Goal: Task Accomplishment & Management: Manage account settings

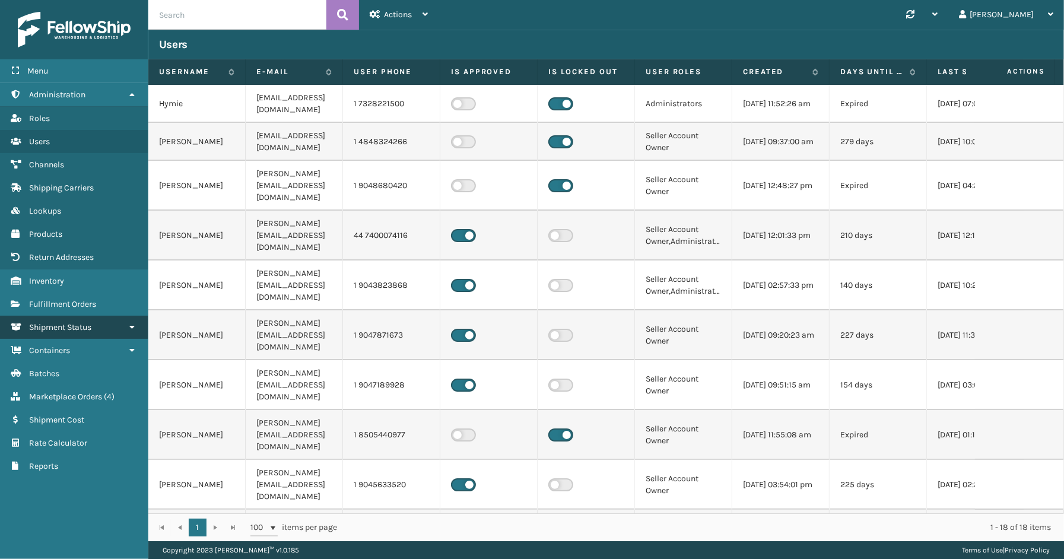
click at [72, 322] on span "Shipment Status" at bounding box center [60, 327] width 62 height 10
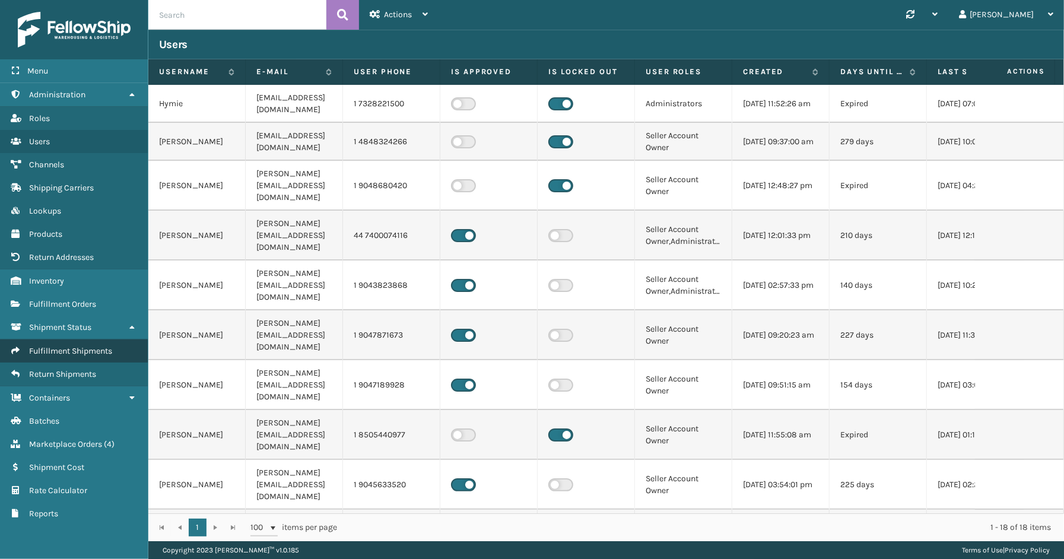
click at [68, 346] on span "Fulfillment Shipments" at bounding box center [70, 351] width 83 height 10
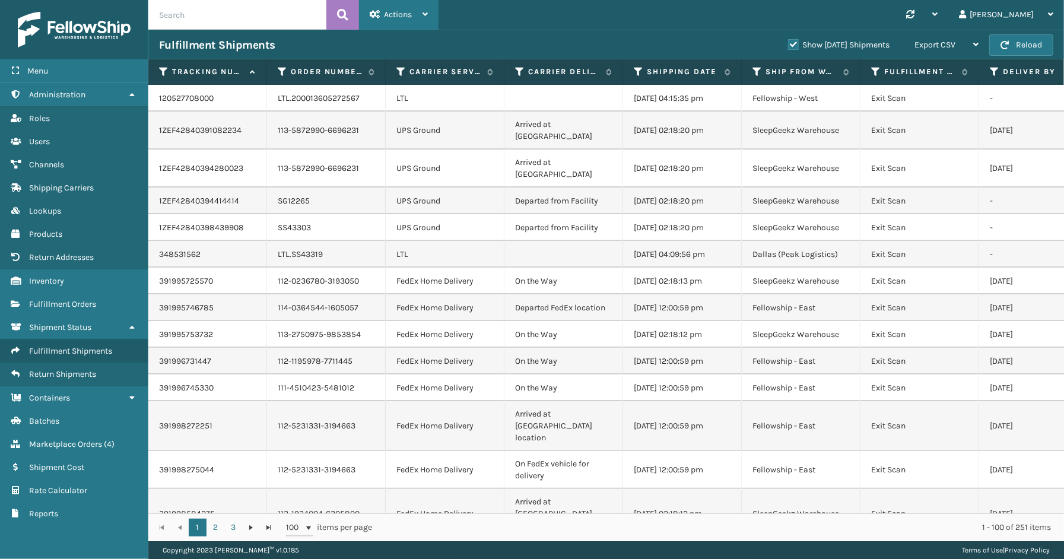
click at [408, 17] on span "Actions" at bounding box center [398, 14] width 28 height 10
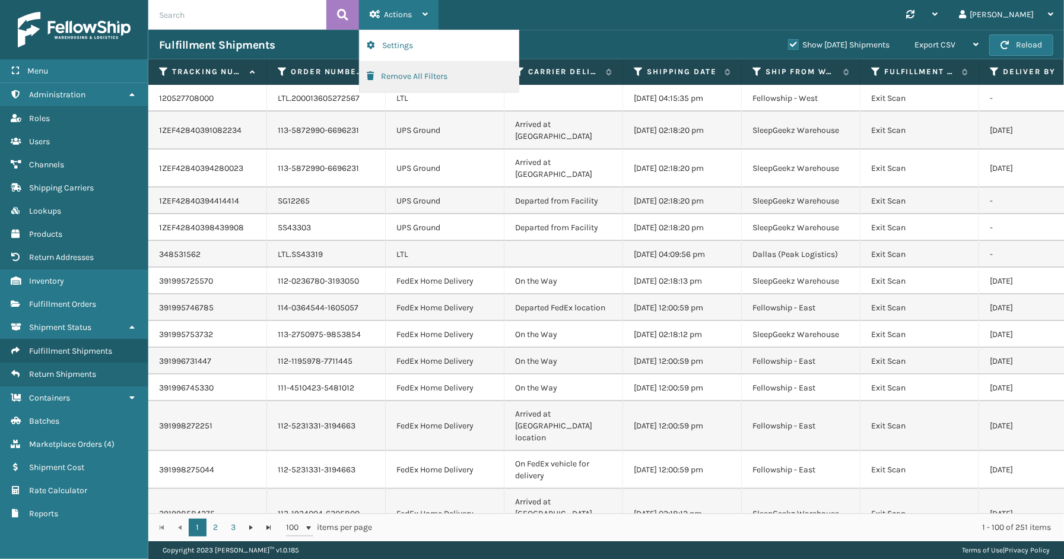
click at [418, 78] on button "Remove All Filters" at bounding box center [439, 76] width 159 height 31
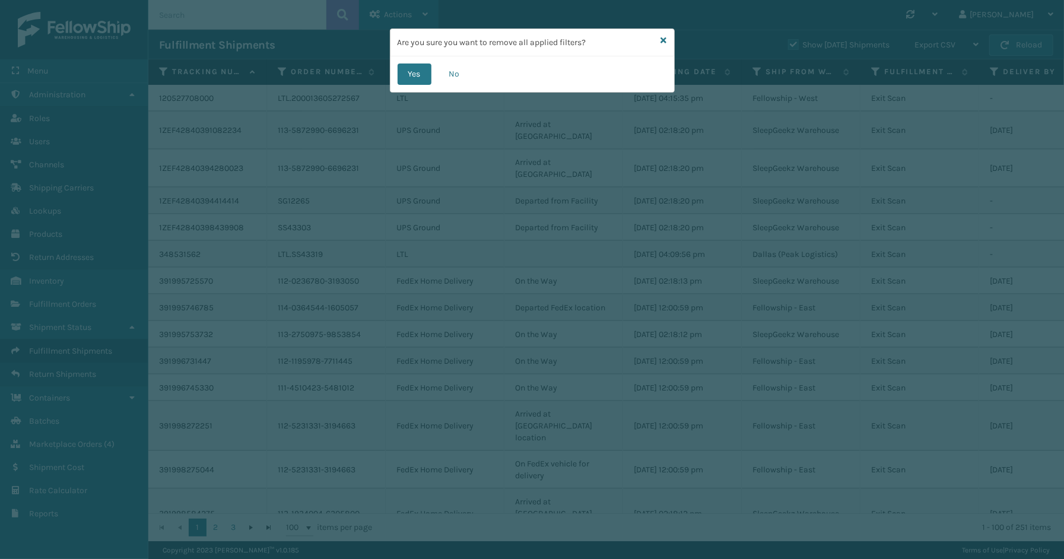
click at [418, 78] on button "Yes" at bounding box center [414, 73] width 34 height 21
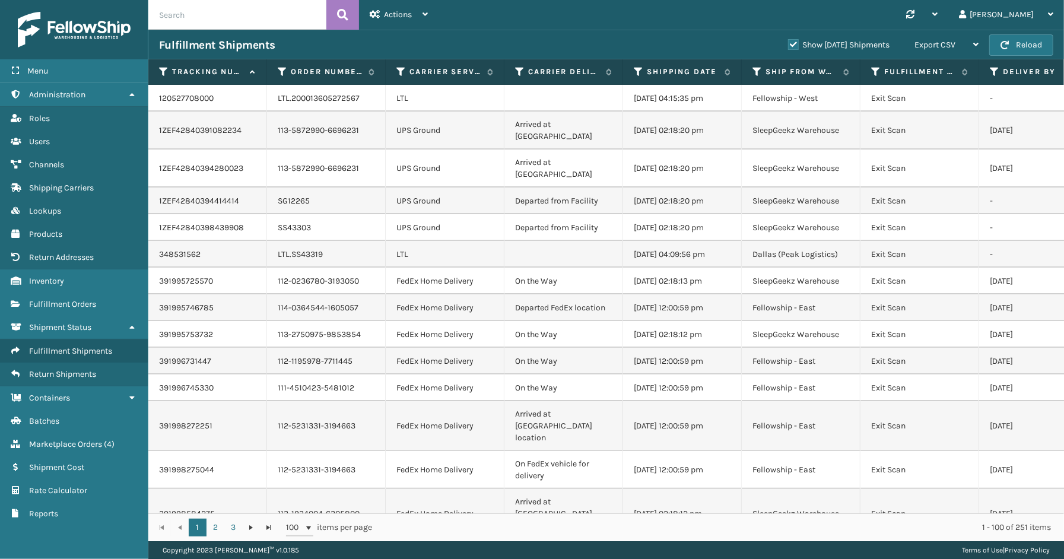
click at [788, 42] on label "Show [DATE] Shipments" at bounding box center [838, 45] width 101 height 10
click at [788, 42] on input "Show [DATE] Shipments" at bounding box center [788, 42] width 1 height 8
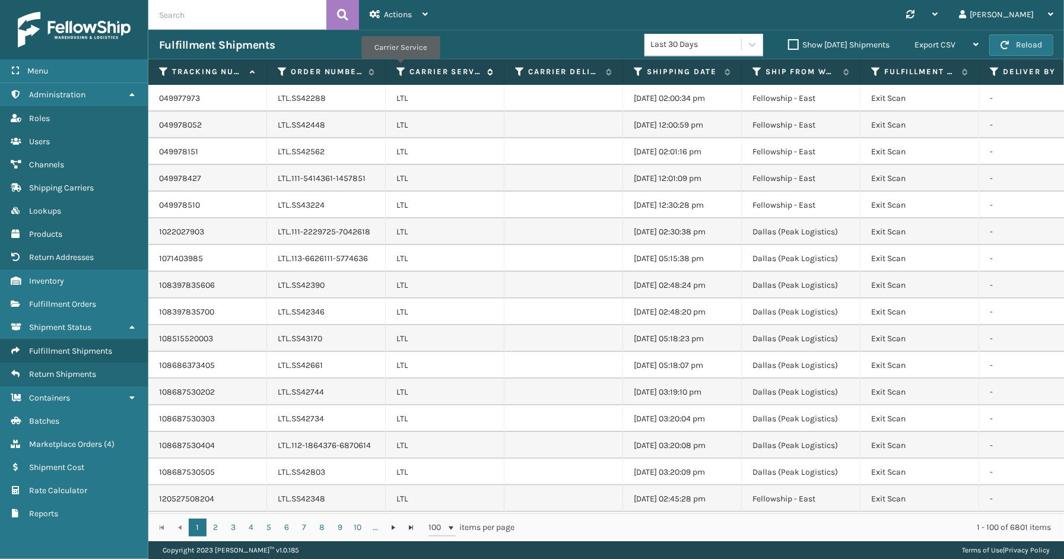
click at [400, 67] on icon at bounding box center [400, 71] width 9 height 11
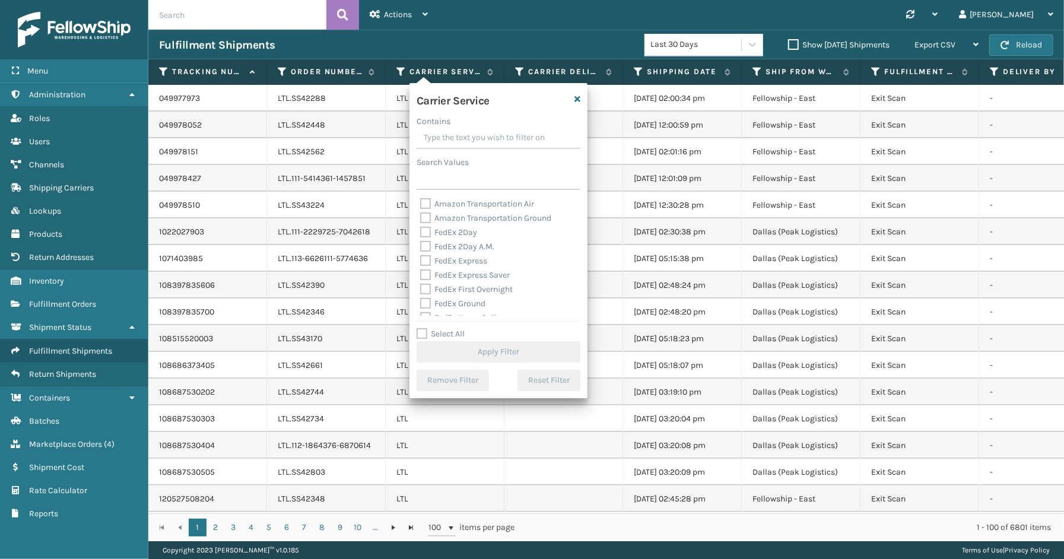
click at [446, 339] on div "Select All Apply Filter" at bounding box center [498, 345] width 164 height 36
click at [448, 335] on label "Select All" at bounding box center [440, 334] width 48 height 10
click at [448, 328] on input "Select All" at bounding box center [505, 327] width 178 height 1
checkbox input "true"
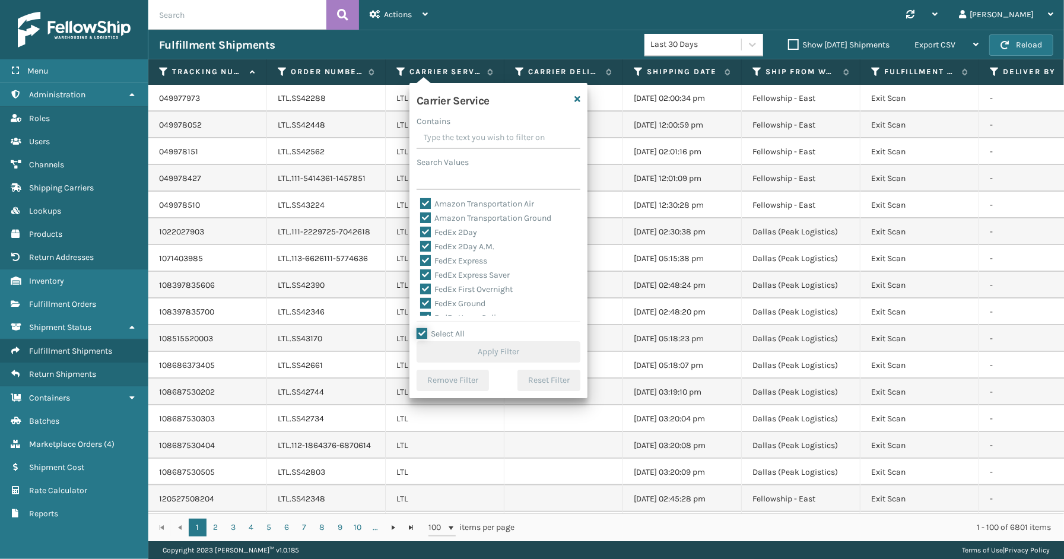
checkbox input "true"
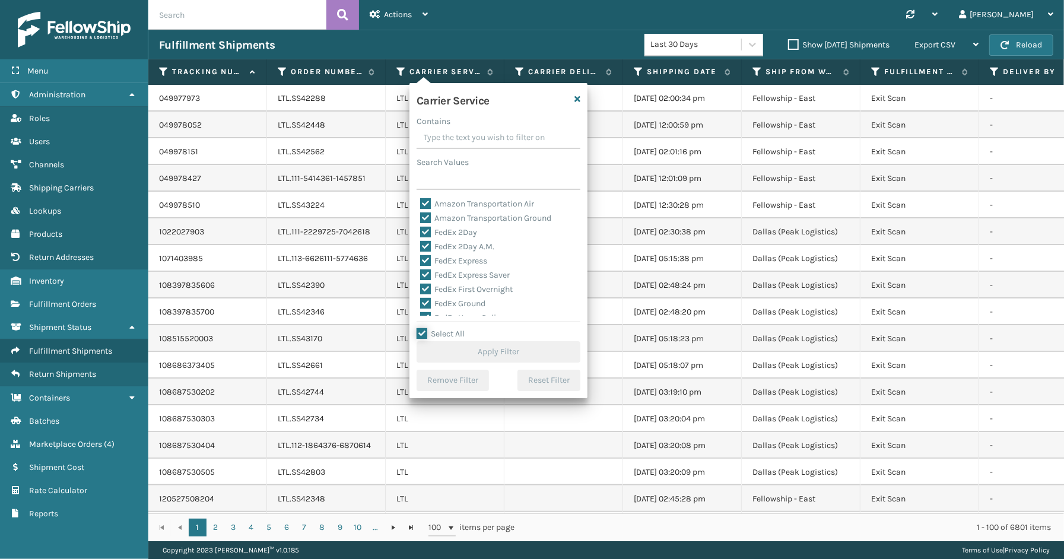
checkbox input "true"
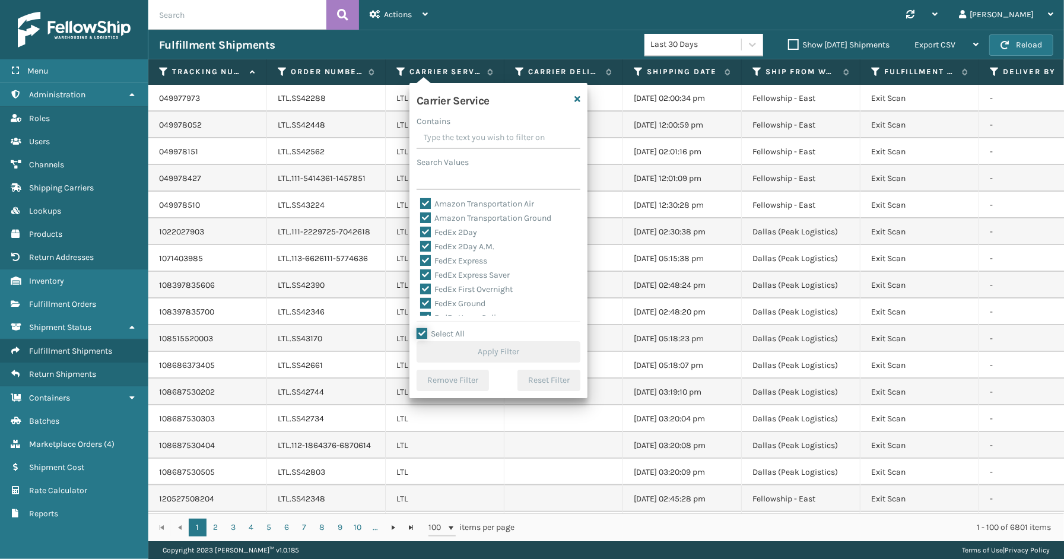
checkbox input "true"
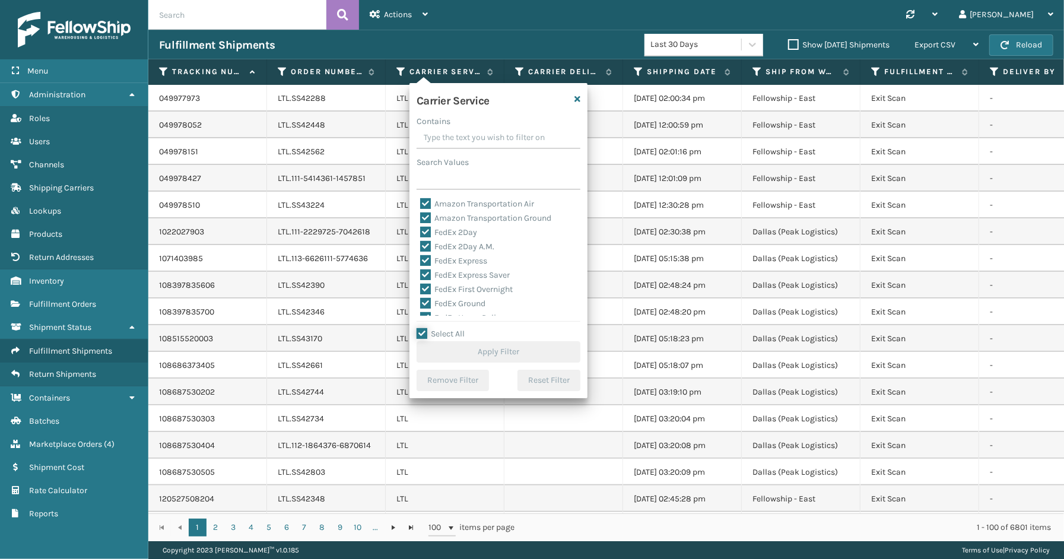
checkbox input "true"
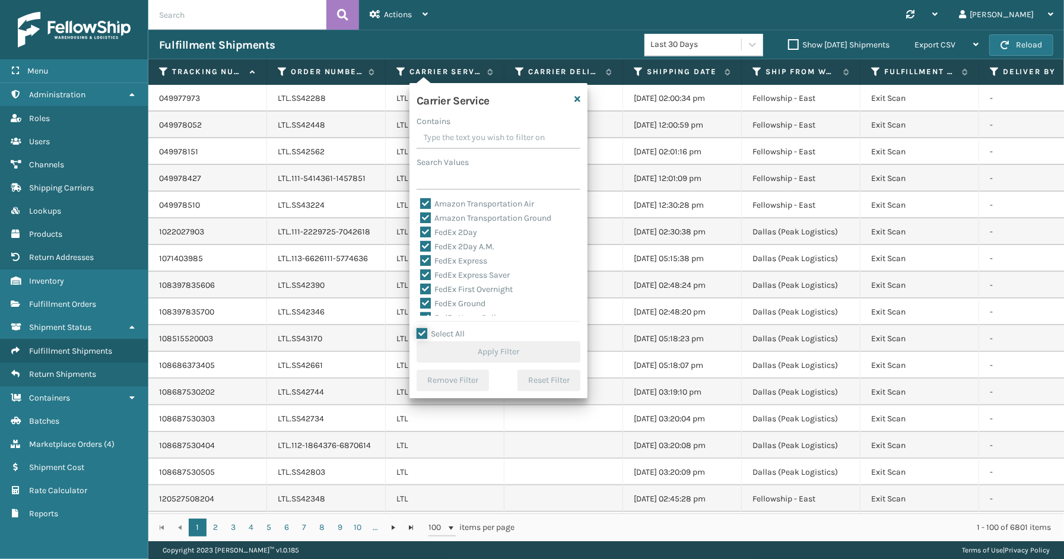
checkbox input "true"
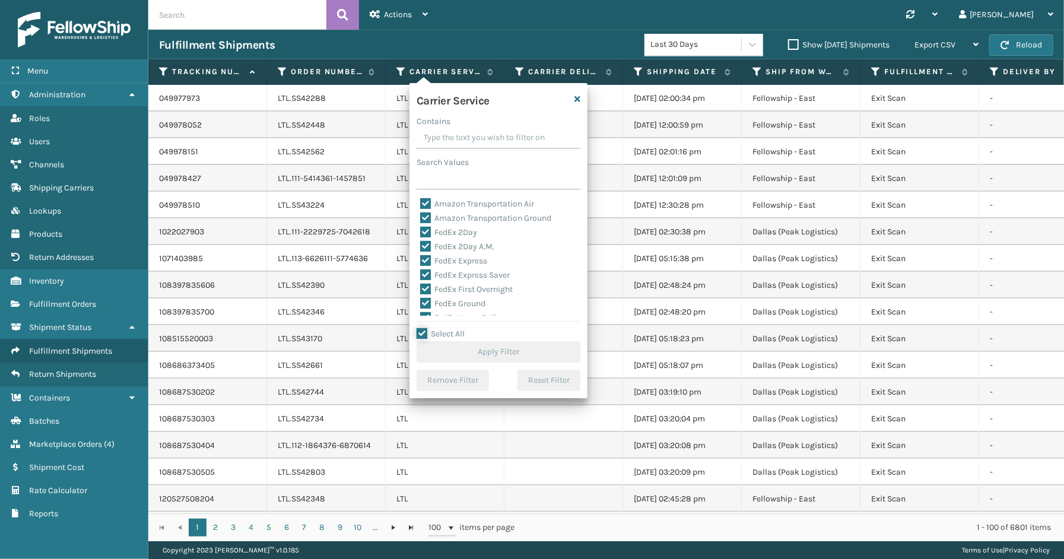
checkbox input "true"
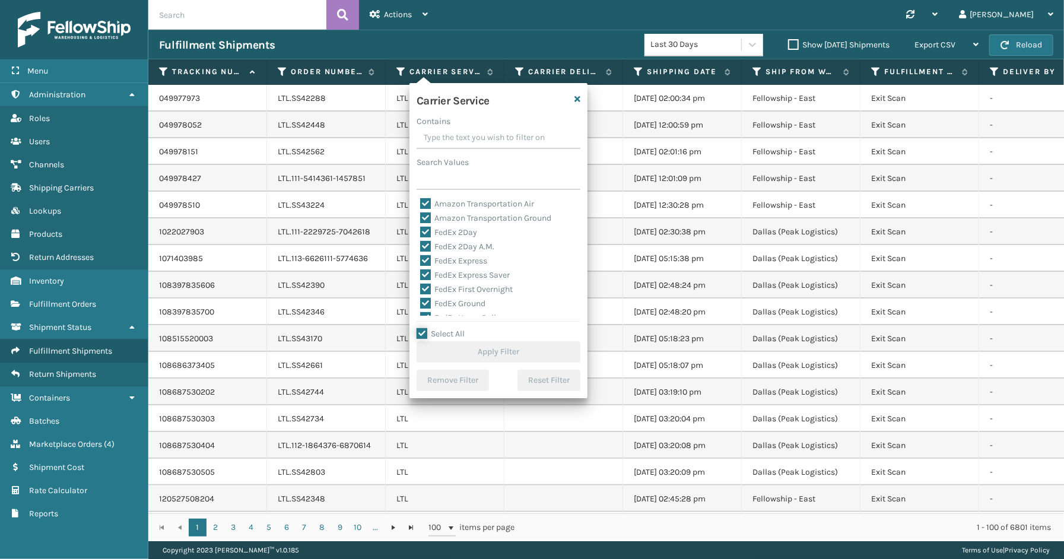
checkbox input "true"
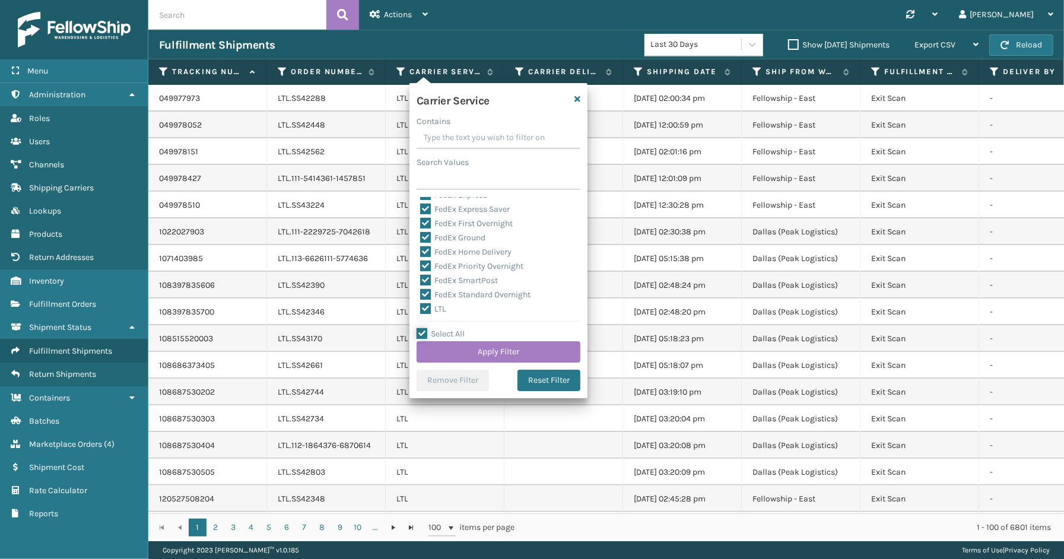
scroll to position [132, 0]
click at [441, 245] on label "LTL" at bounding box center [433, 243] width 26 height 10
click at [421, 244] on input "LTL" at bounding box center [420, 240] width 1 height 8
checkbox input "false"
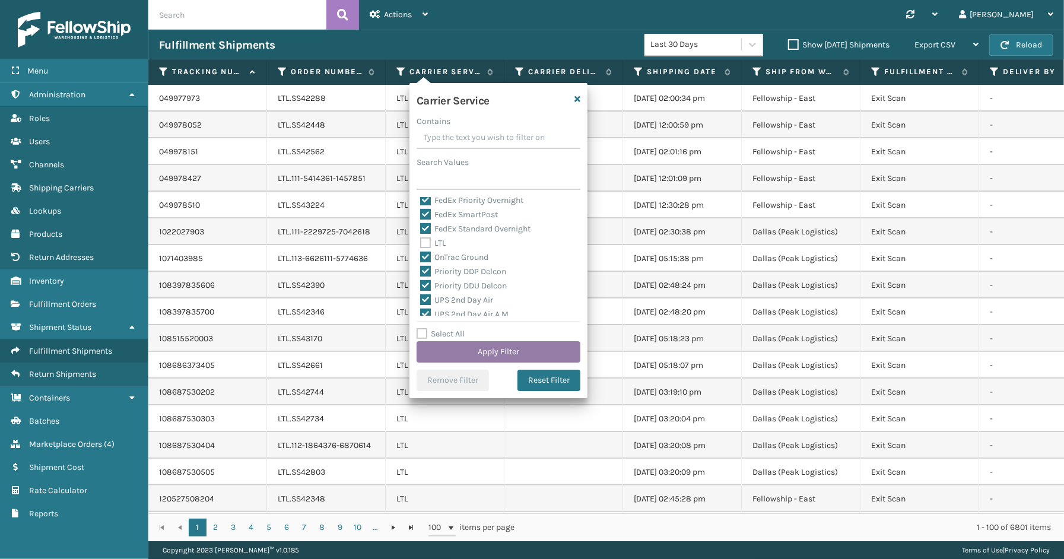
click at [505, 347] on button "Apply Filter" at bounding box center [498, 351] width 164 height 21
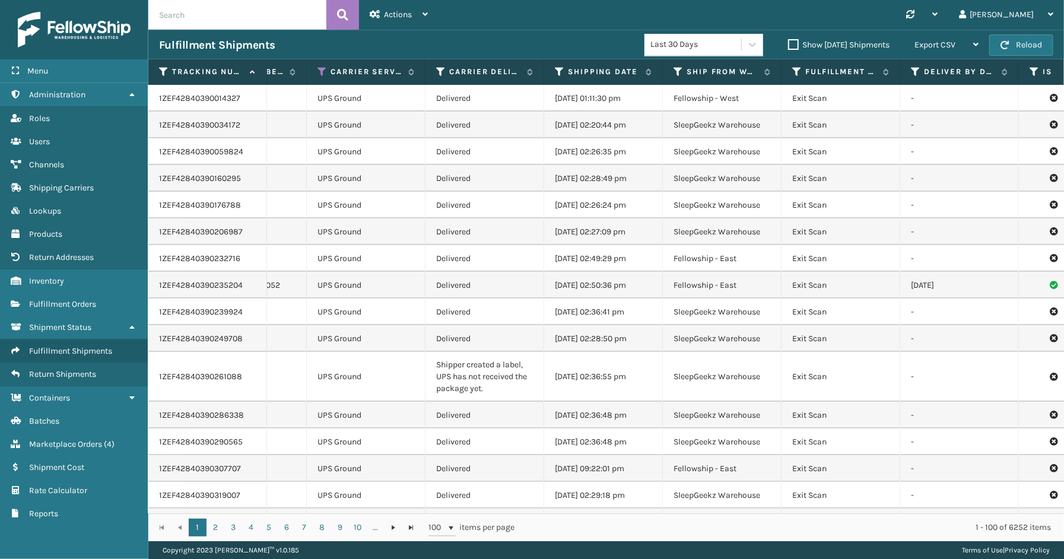
scroll to position [0, 113]
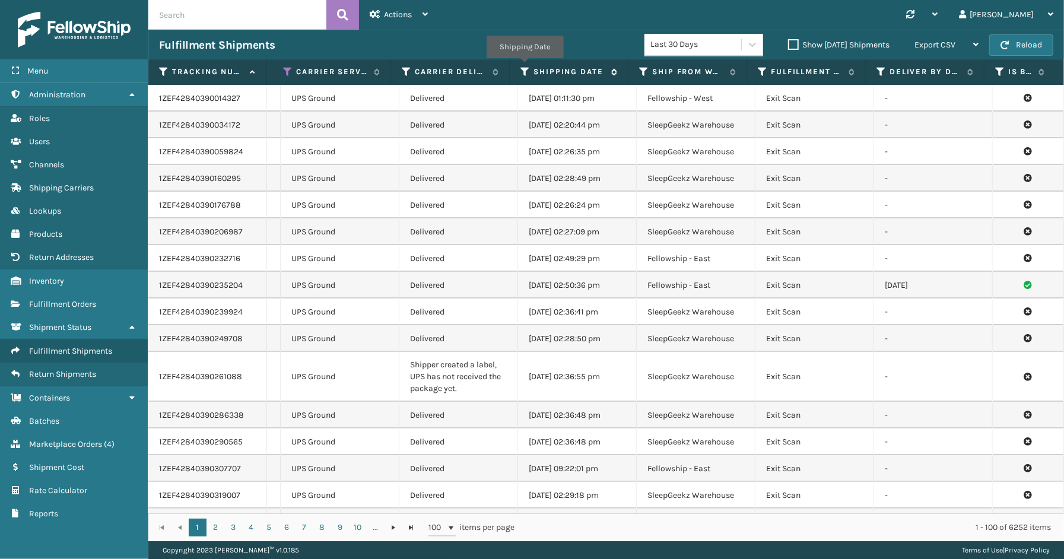
click at [524, 66] on icon at bounding box center [524, 71] width 9 height 11
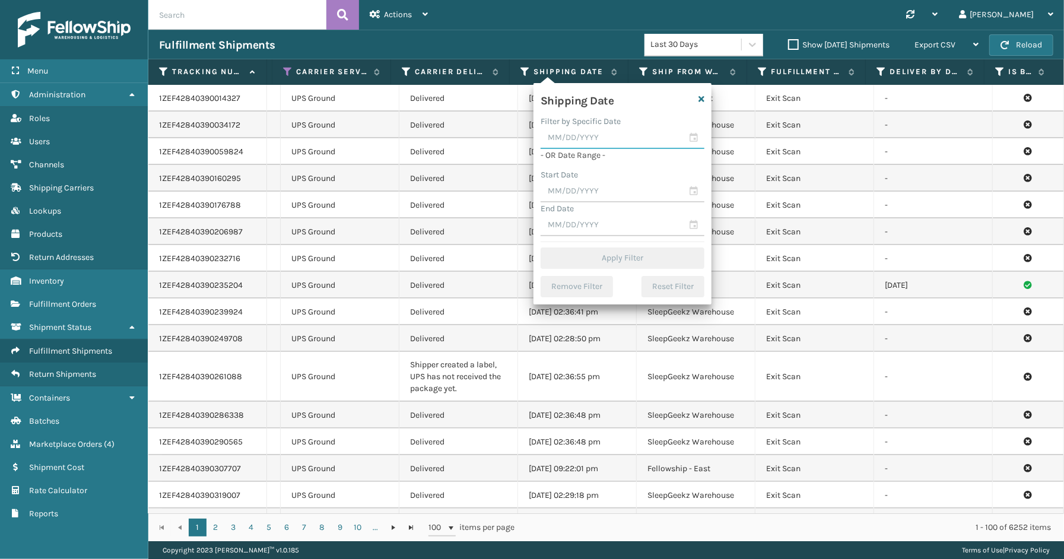
click at [693, 139] on input "text" at bounding box center [622, 138] width 164 height 21
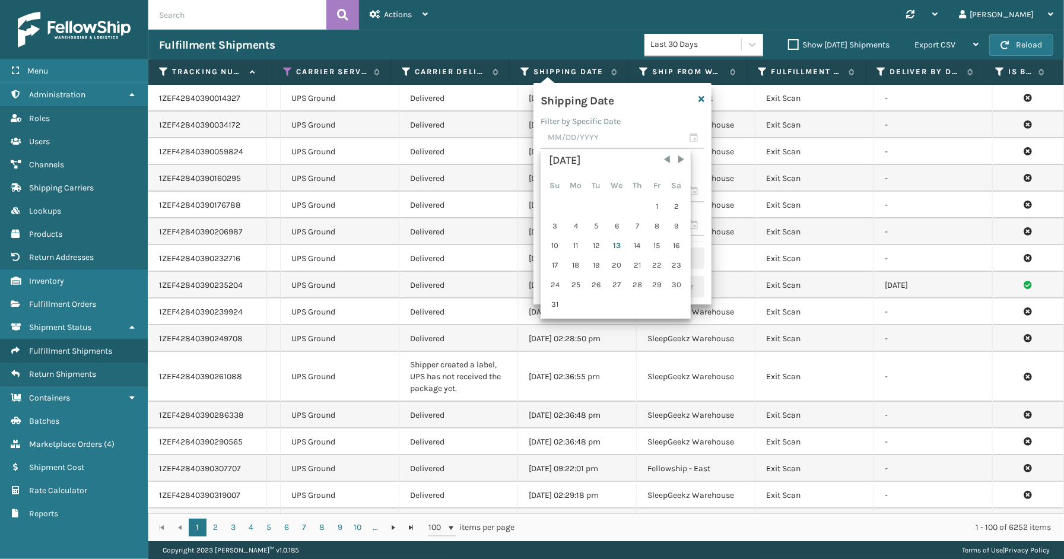
click at [599, 244] on div "12" at bounding box center [596, 246] width 18 height 18
type input "[DATE]"
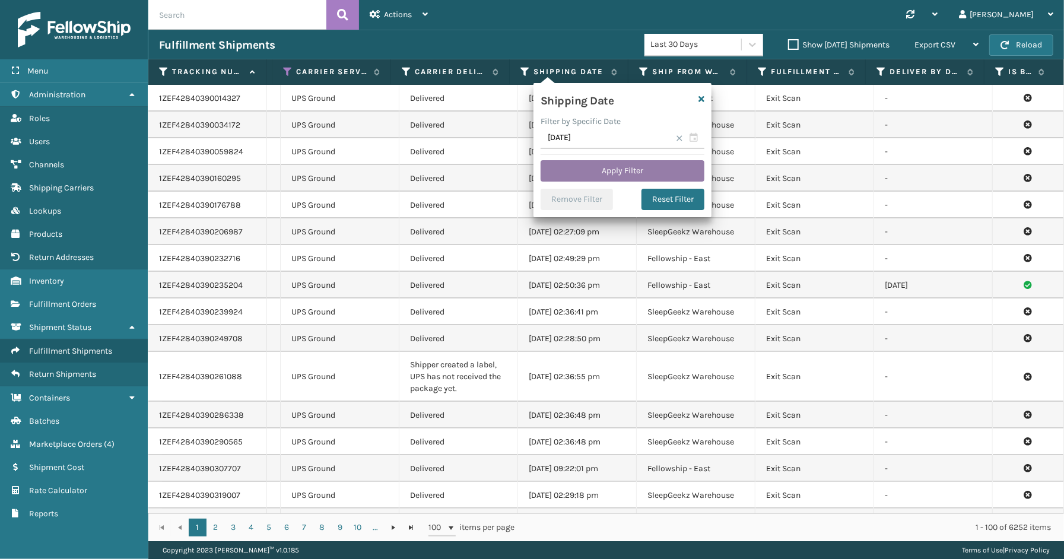
click at [628, 179] on button "Apply Filter" at bounding box center [622, 170] width 164 height 21
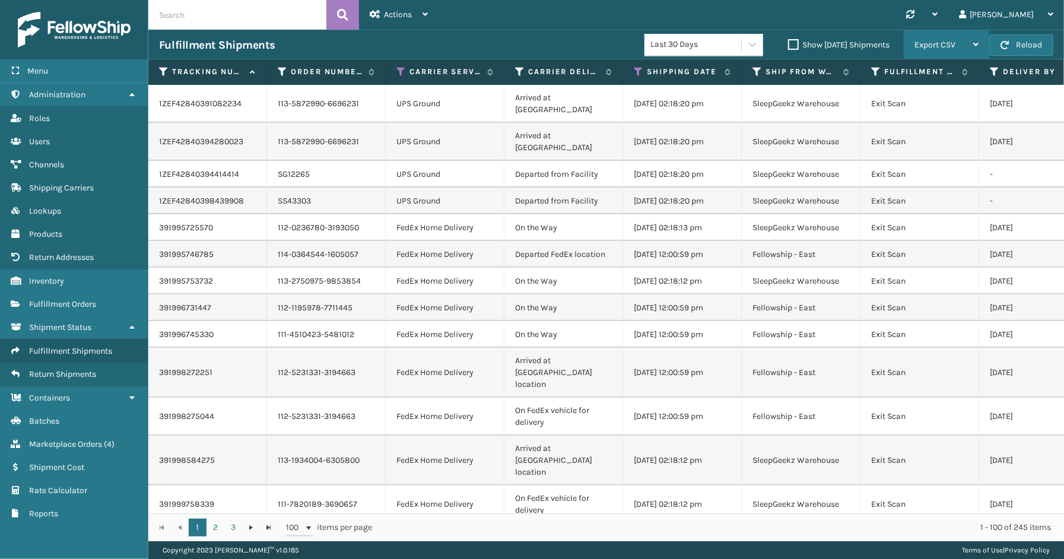
click at [935, 46] on span "Export CSV" at bounding box center [934, 45] width 41 height 10
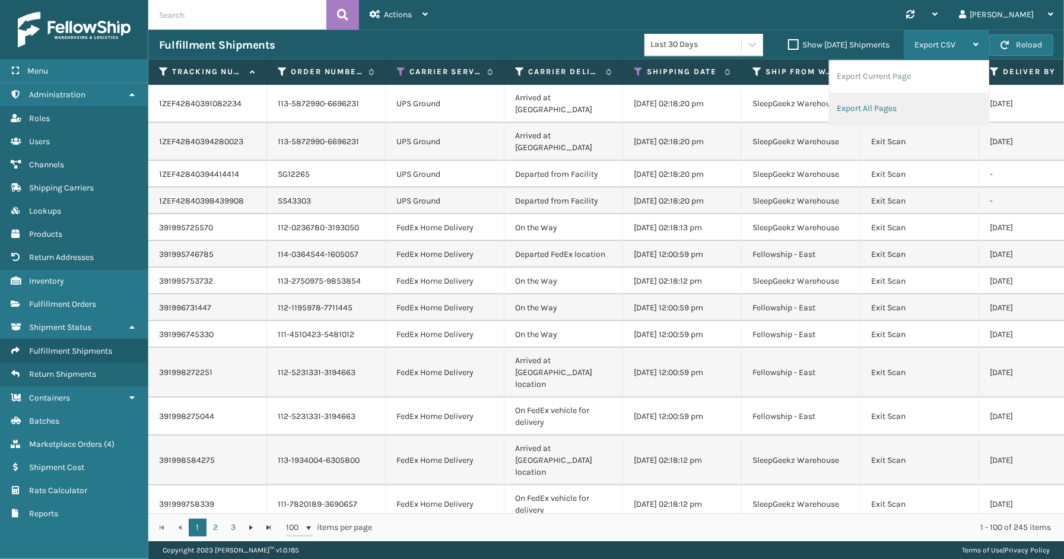
click at [896, 113] on li "Export All Pages" at bounding box center [908, 109] width 159 height 32
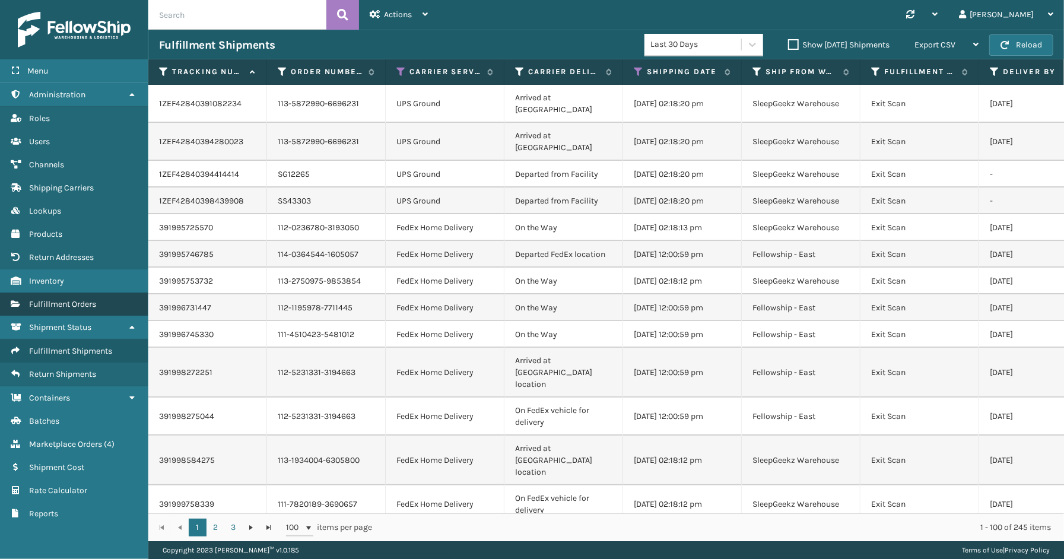
click at [79, 299] on span "Fulfillment Orders" at bounding box center [62, 304] width 67 height 10
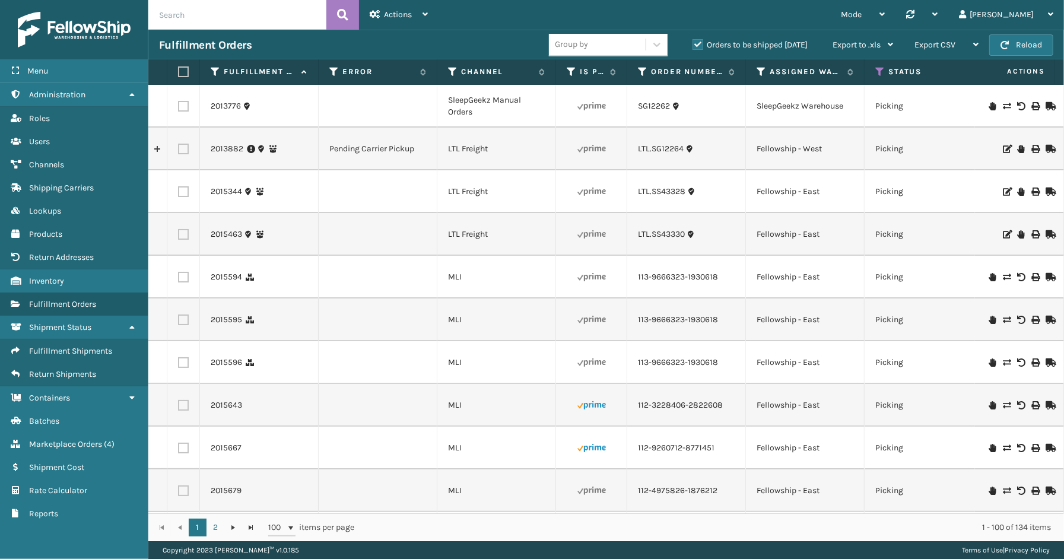
click at [694, 44] on label "Orders to be shipped [DATE]" at bounding box center [749, 45] width 115 height 10
click at [693, 44] on input "Orders to be shipped [DATE]" at bounding box center [692, 42] width 1 height 8
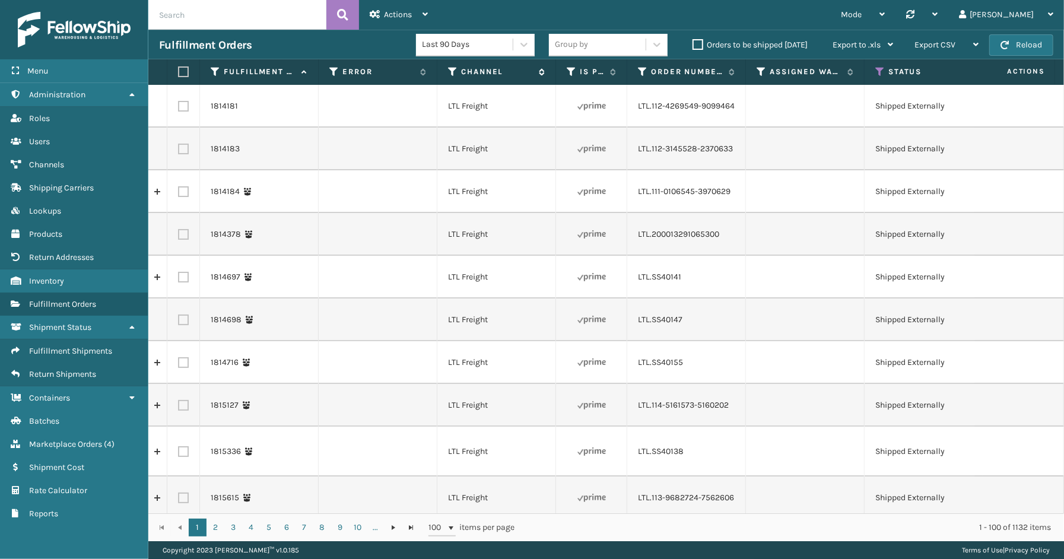
click at [452, 72] on icon at bounding box center [452, 71] width 9 height 11
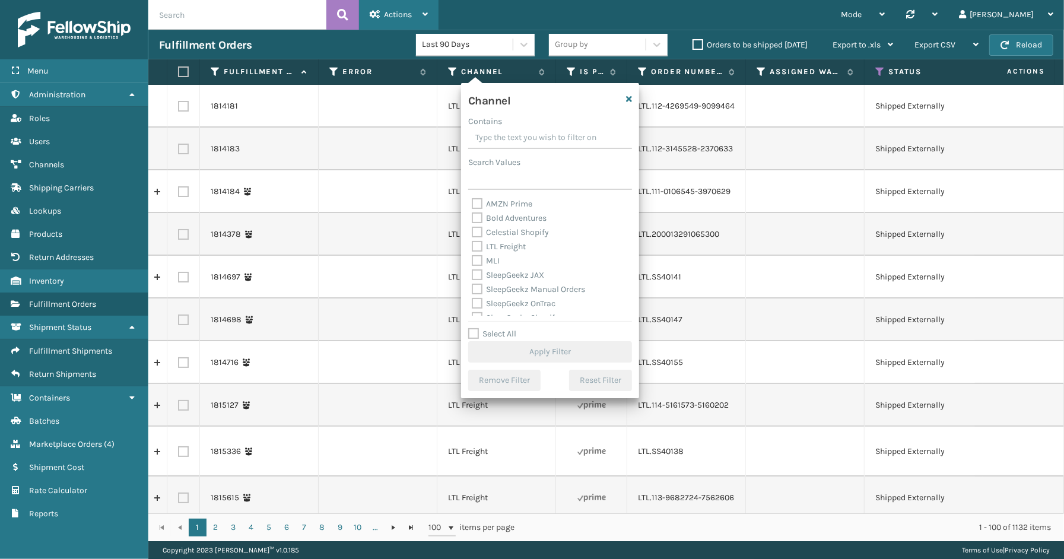
click at [374, 17] on icon at bounding box center [375, 14] width 11 height 8
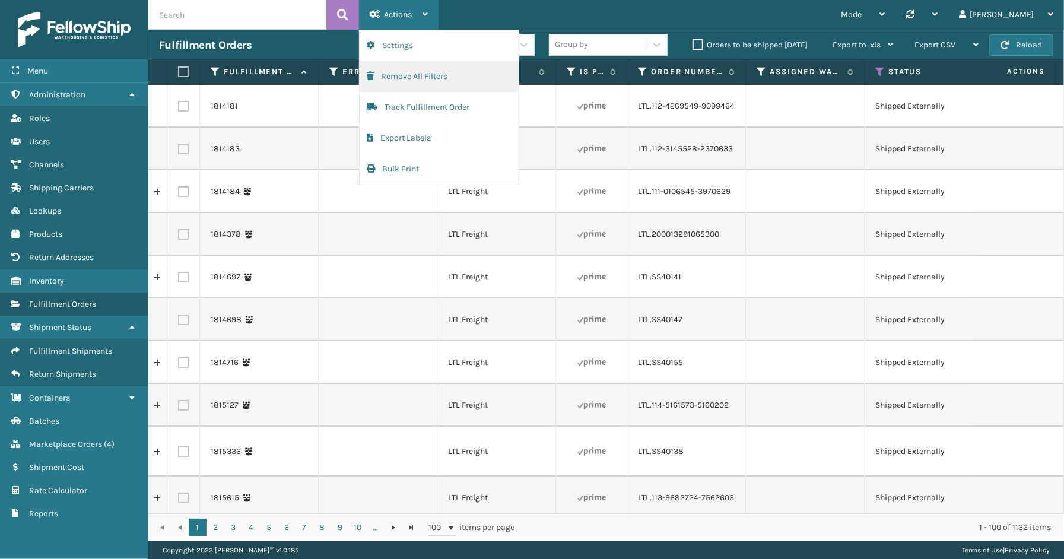
click at [406, 74] on button "Remove All Filters" at bounding box center [439, 76] width 159 height 31
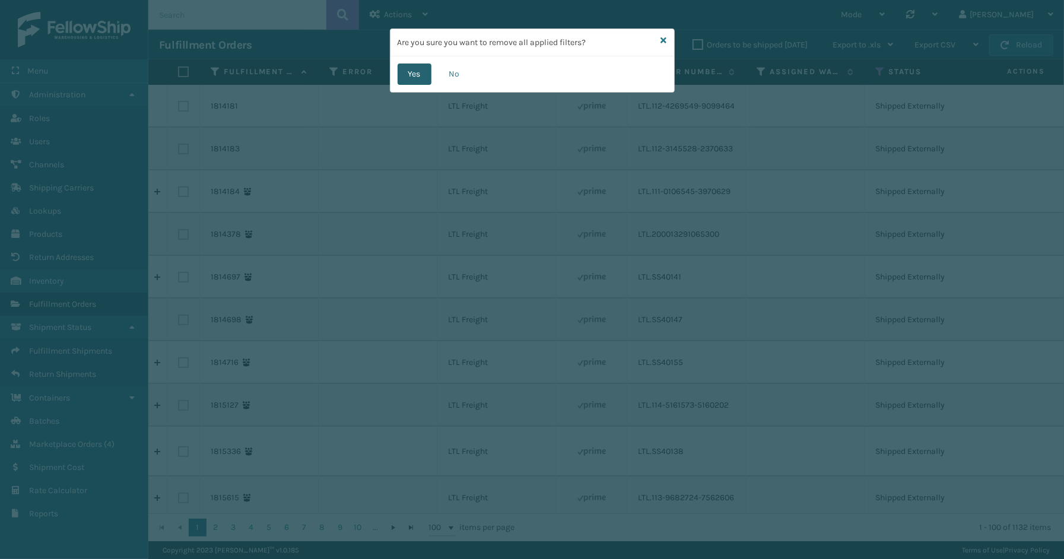
click at [414, 72] on button "Yes" at bounding box center [414, 73] width 34 height 21
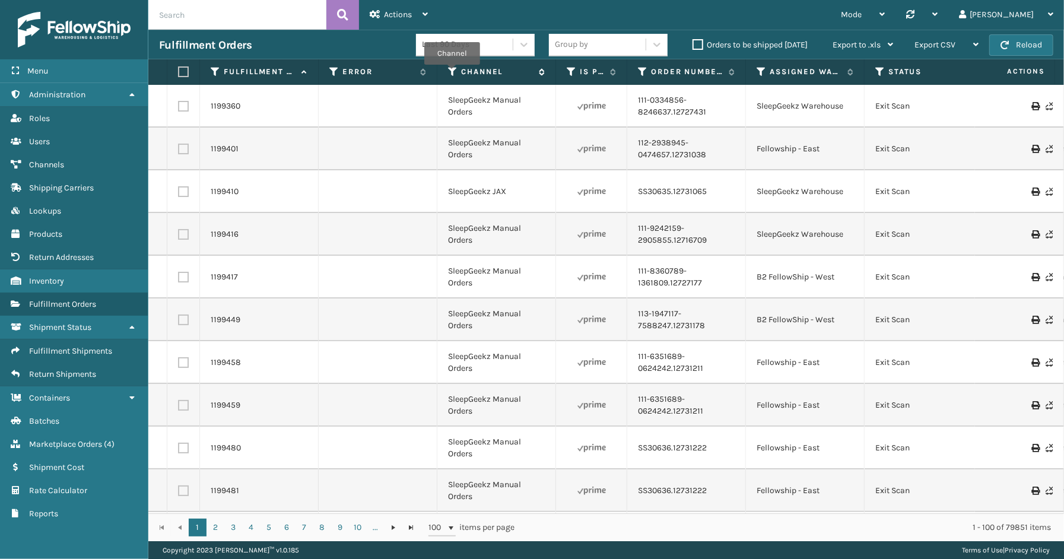
click at [452, 73] on icon at bounding box center [452, 71] width 9 height 11
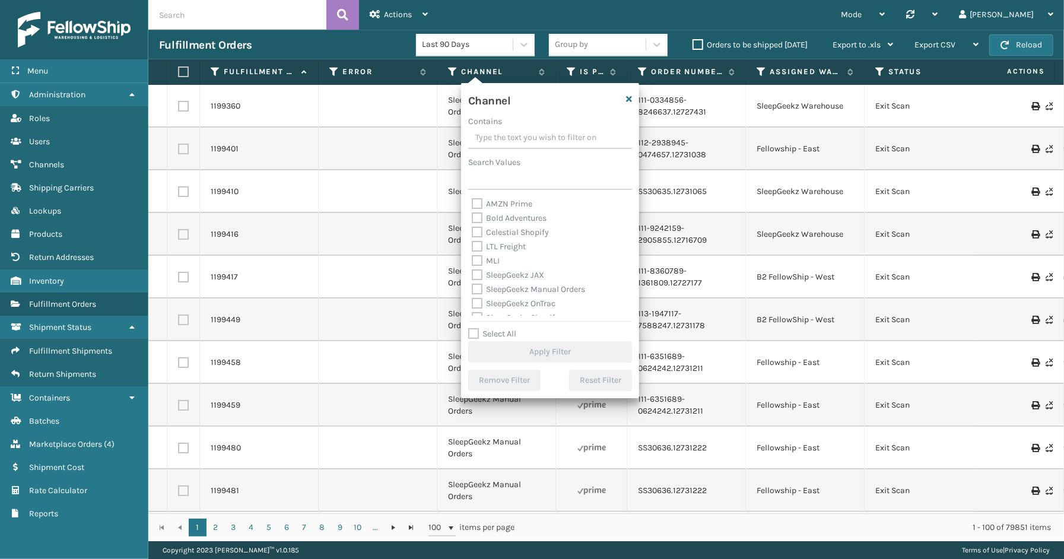
drag, startPoint x: 498, startPoint y: 331, endPoint x: 498, endPoint y: 305, distance: 26.1
click at [498, 329] on label "Select All" at bounding box center [492, 334] width 48 height 10
click at [498, 328] on input "Select All" at bounding box center [557, 327] width 178 height 1
checkbox input "true"
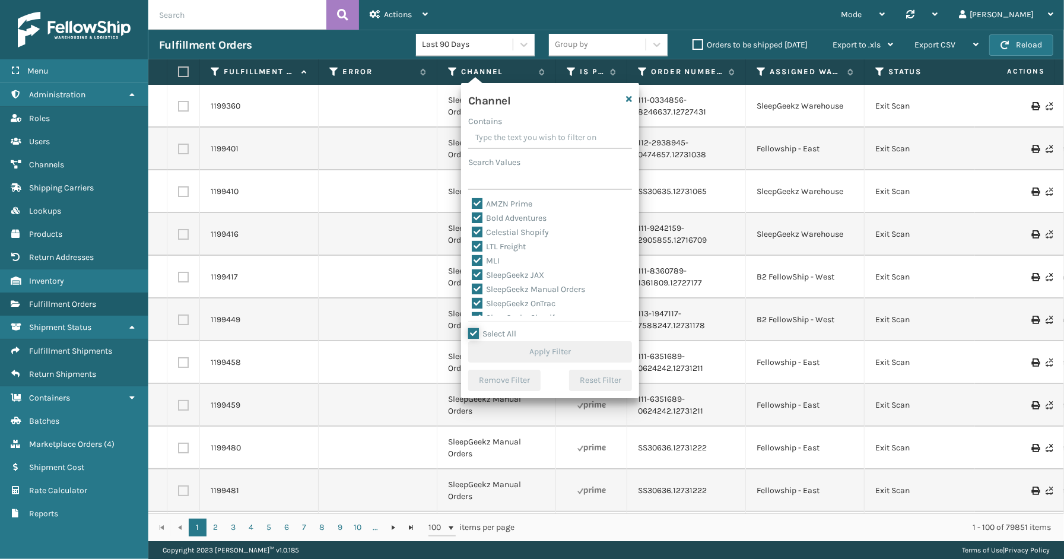
checkbox input "true"
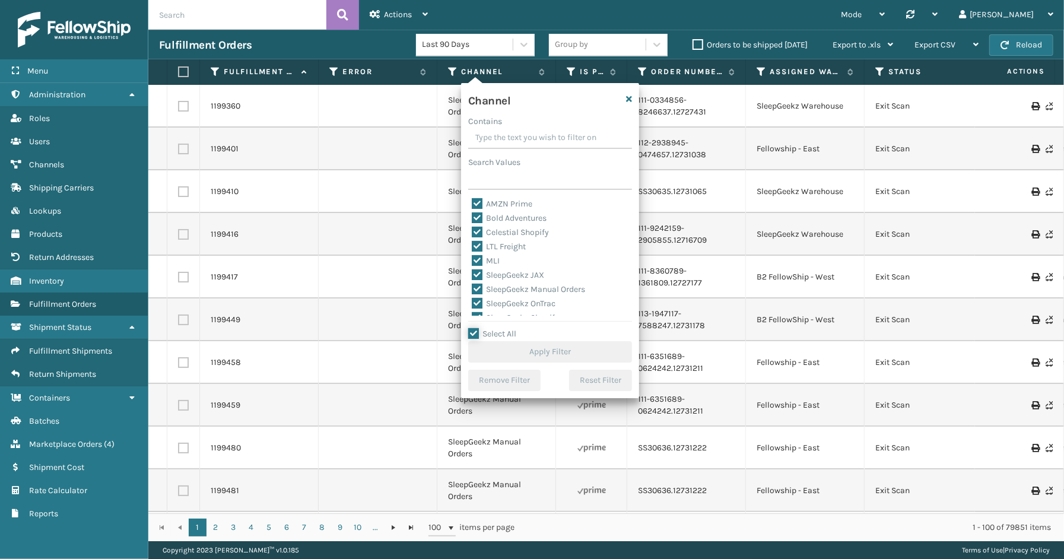
checkbox input "true"
click at [500, 244] on label "LTL Freight" at bounding box center [499, 246] width 54 height 10
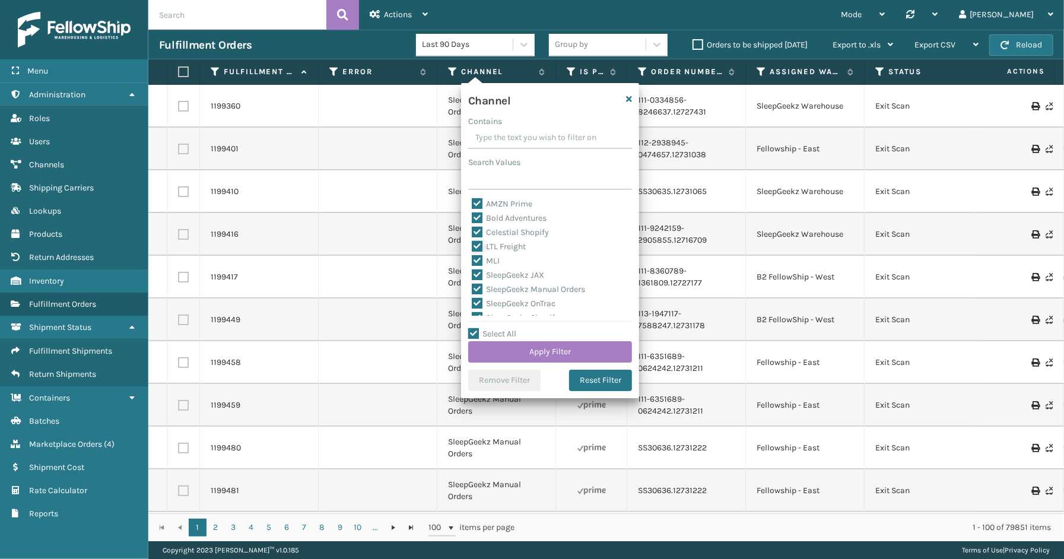
click at [472, 244] on input "LTL Freight" at bounding box center [472, 244] width 1 height 8
checkbox input "false"
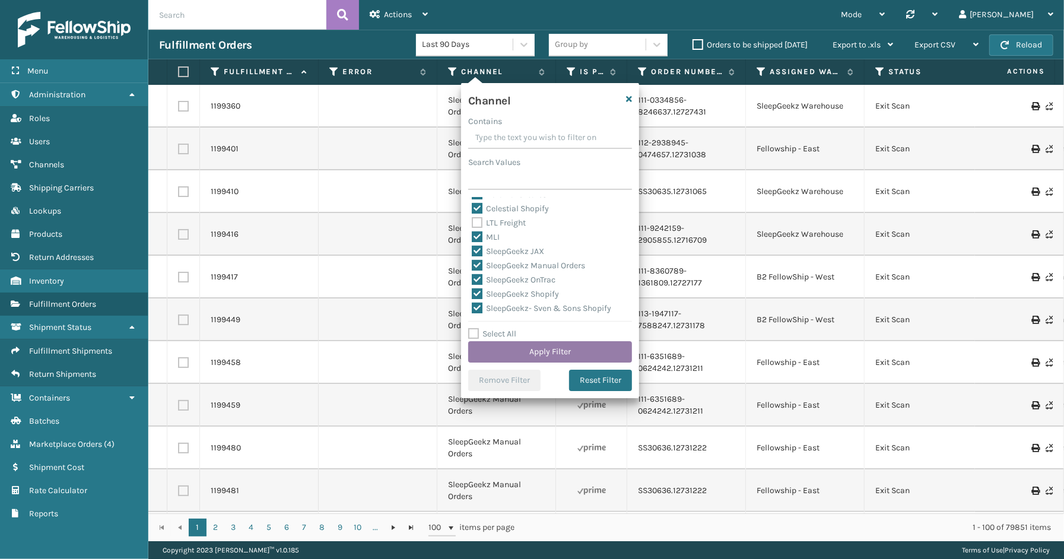
click at [573, 356] on button "Apply Filter" at bounding box center [550, 351] width 164 height 21
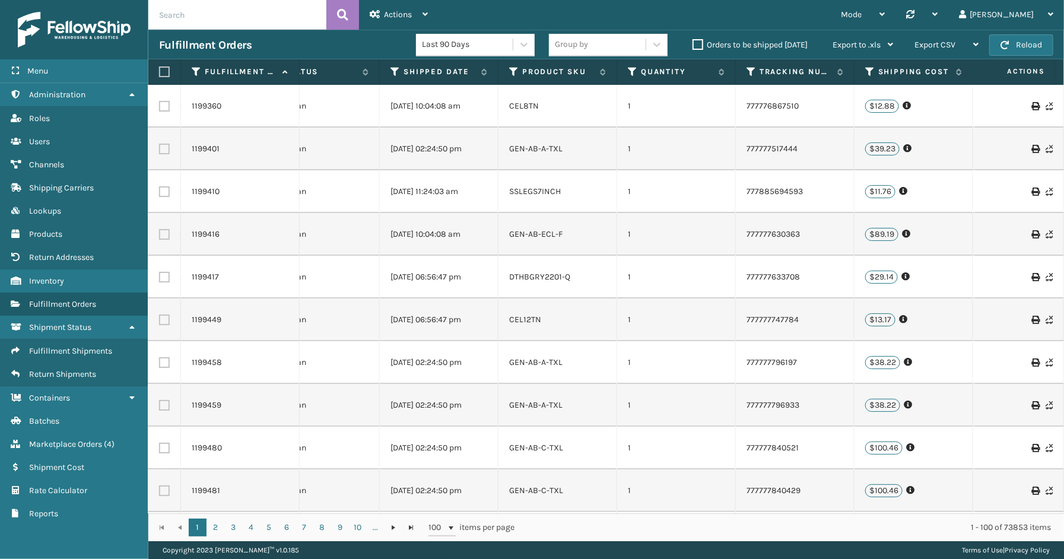
scroll to position [0, 536]
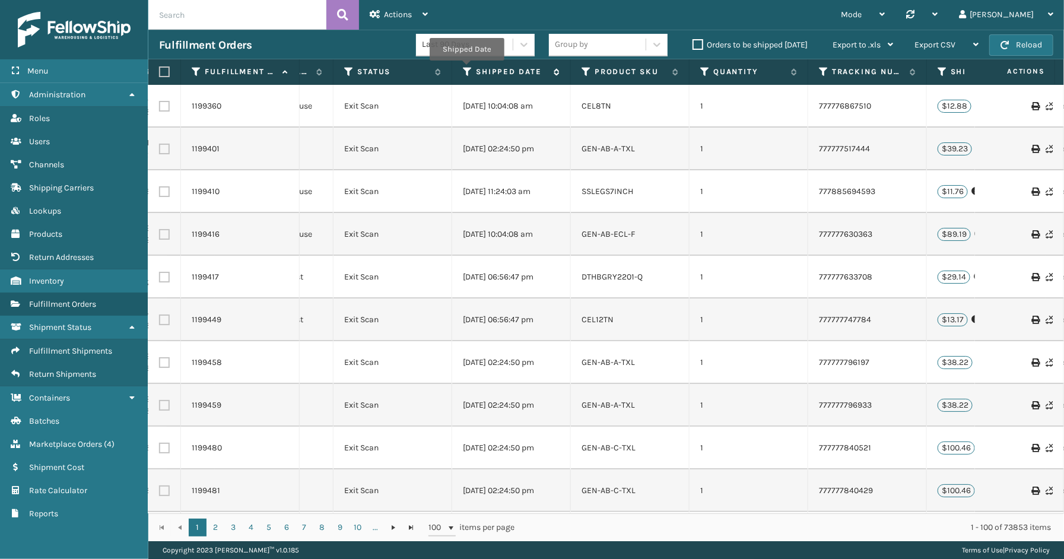
click at [466, 69] on icon at bounding box center [467, 71] width 9 height 11
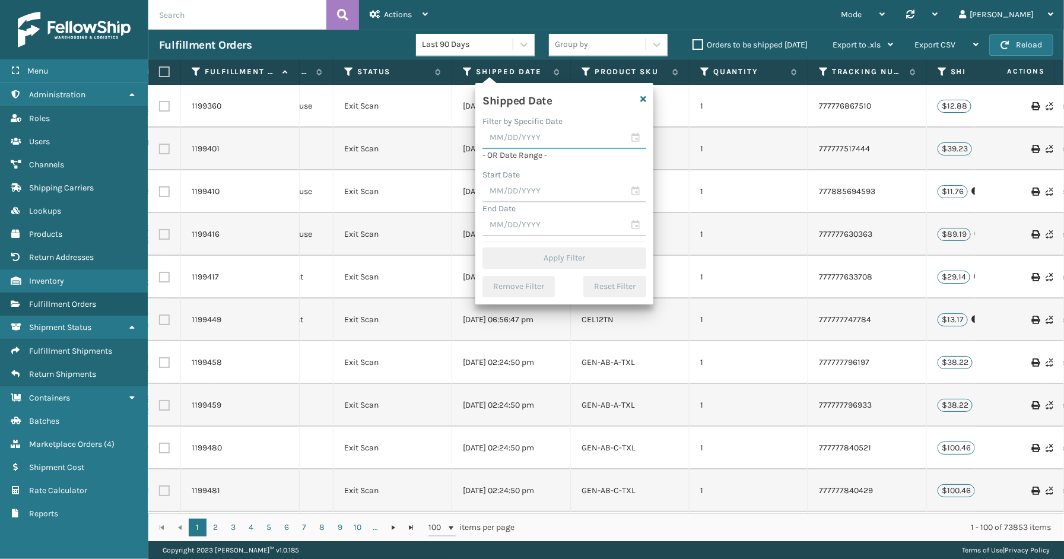
click at [636, 135] on input "text" at bounding box center [564, 138] width 164 height 21
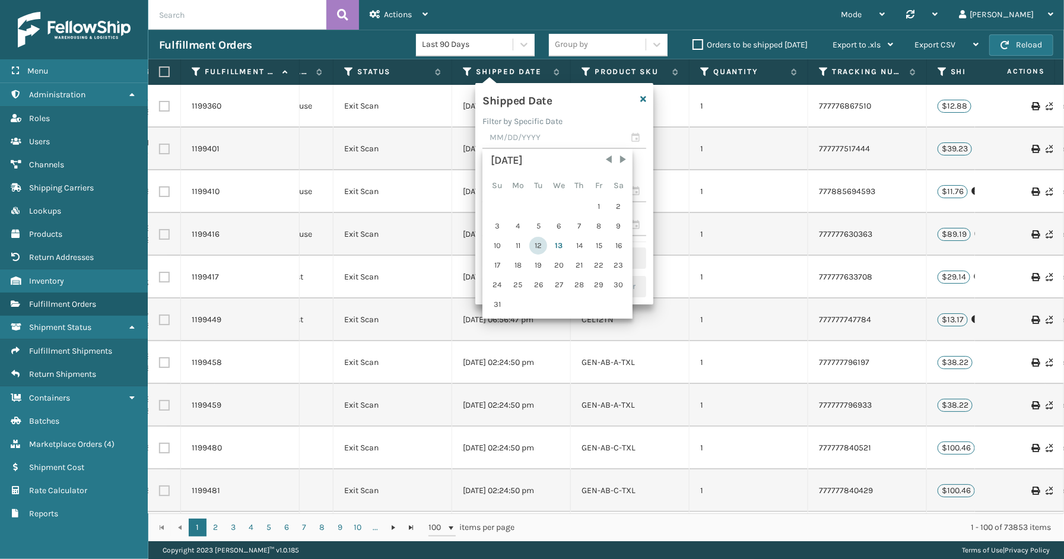
click at [537, 241] on div "12" at bounding box center [538, 246] width 18 height 18
type input "[DATE]"
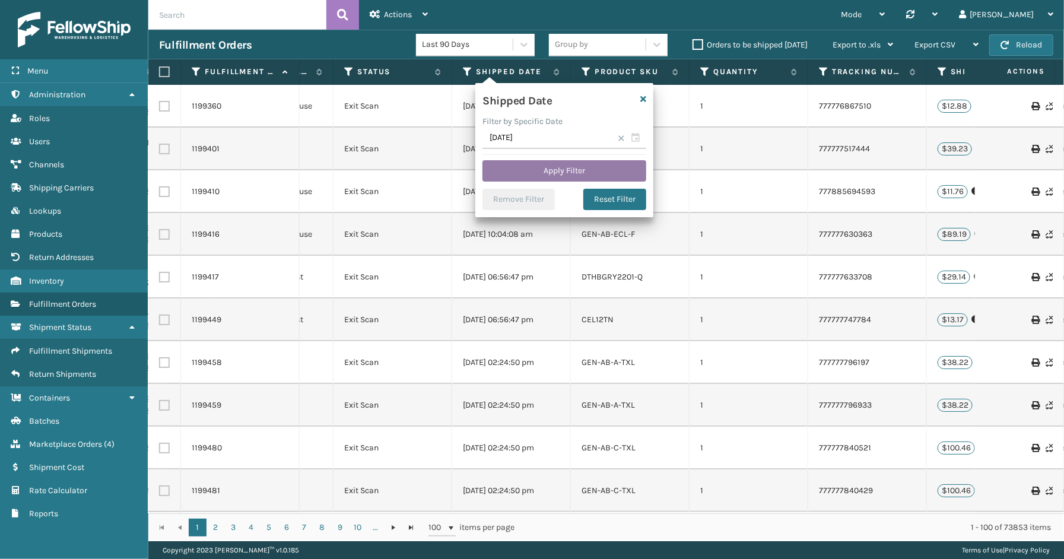
click at [527, 179] on button "Apply Filter" at bounding box center [564, 170] width 164 height 21
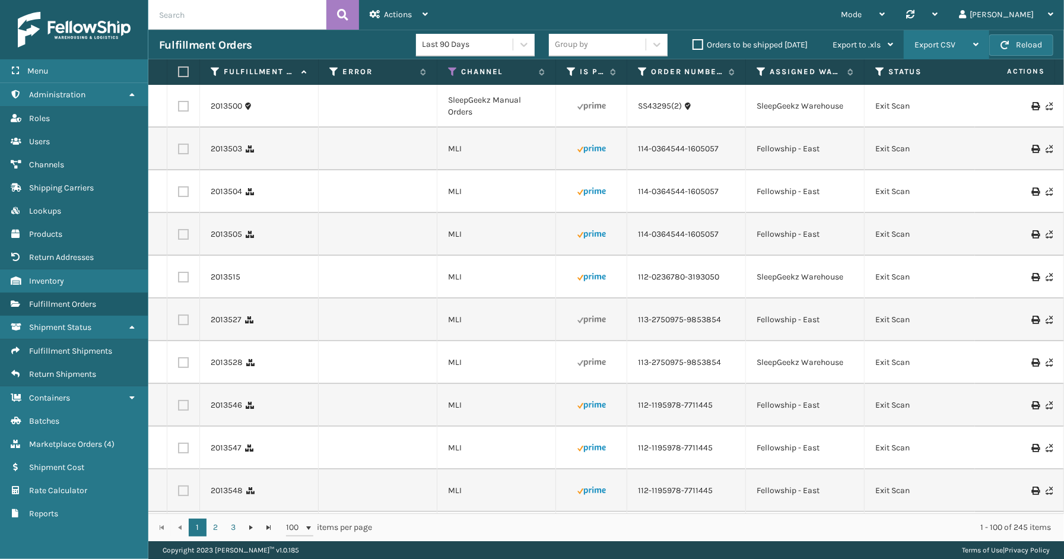
click at [939, 49] on span "Export CSV" at bounding box center [934, 45] width 41 height 10
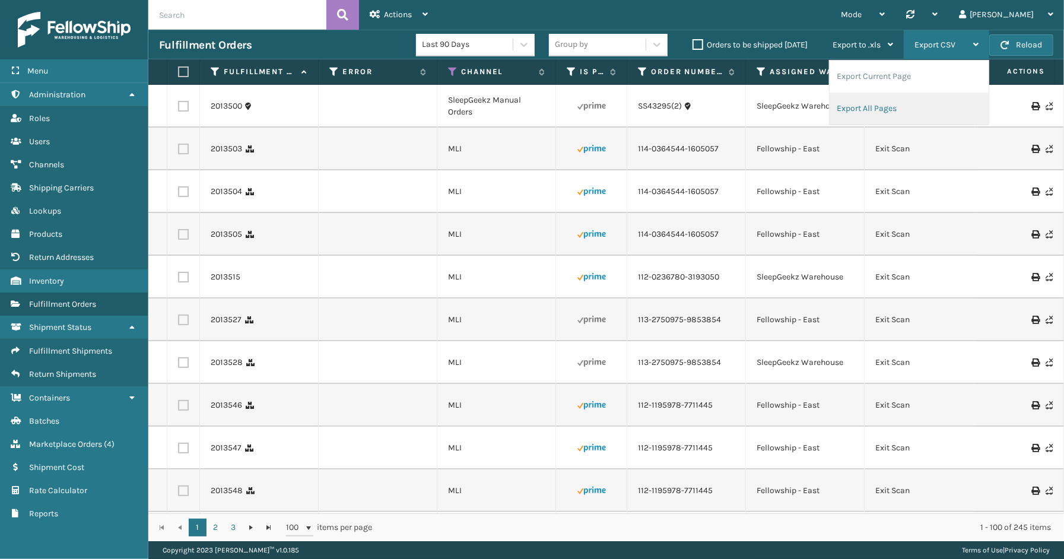
click at [886, 111] on li "Export All Pages" at bounding box center [908, 109] width 159 height 32
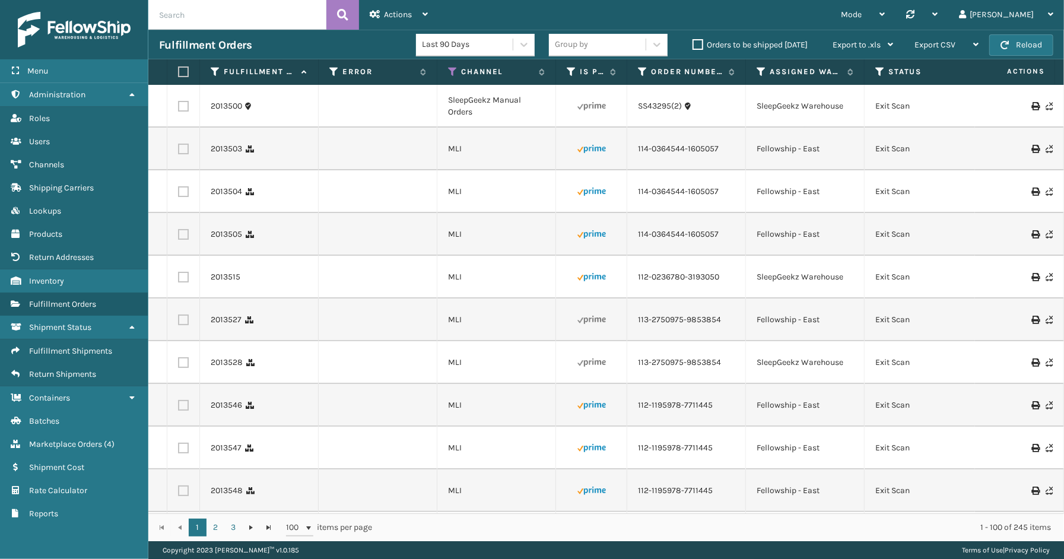
click at [96, 549] on div "Menu Shipment Cost Administration Shipment Cost Roles Shipment Cost Users Shipm…" at bounding box center [74, 279] width 148 height 559
click at [62, 439] on span "Marketplace Orders" at bounding box center [65, 444] width 73 height 10
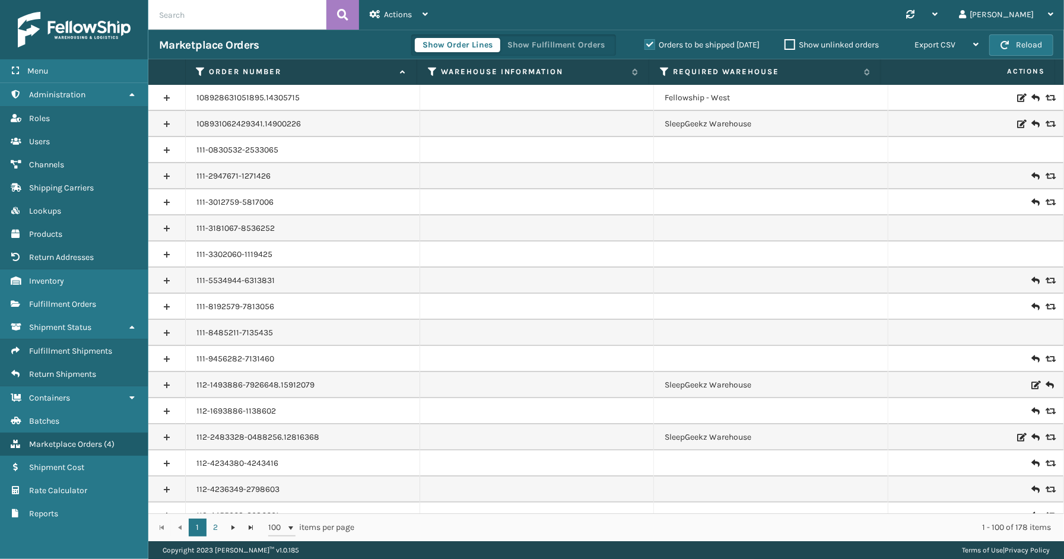
click at [648, 44] on label "Orders to be shipped [DATE]" at bounding box center [701, 45] width 115 height 10
click at [645, 44] on input "Orders to be shipped [DATE]" at bounding box center [644, 42] width 1 height 8
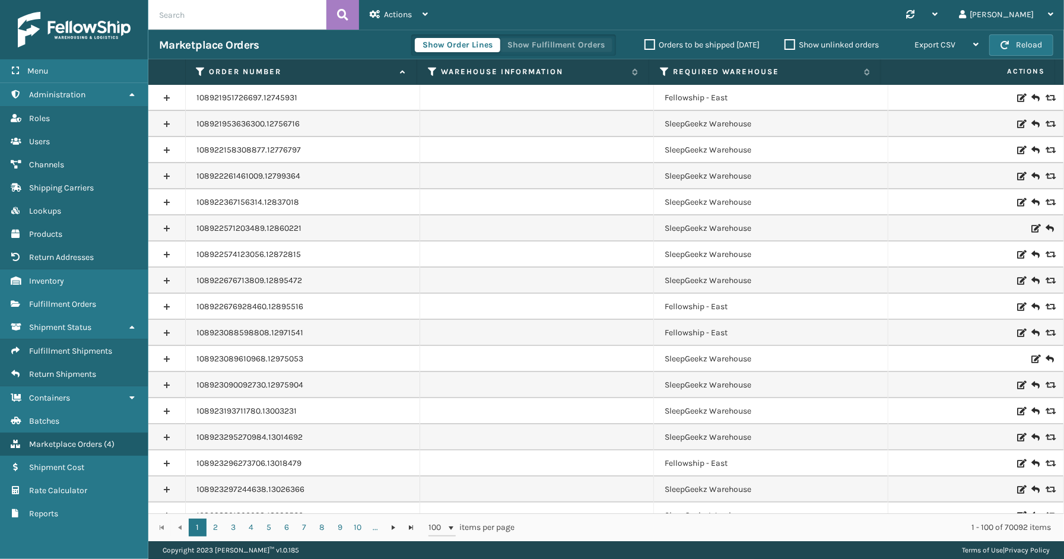
click at [526, 43] on button "Show Fulfillment Orders" at bounding box center [556, 45] width 113 height 14
click at [203, 69] on icon at bounding box center [200, 71] width 9 height 11
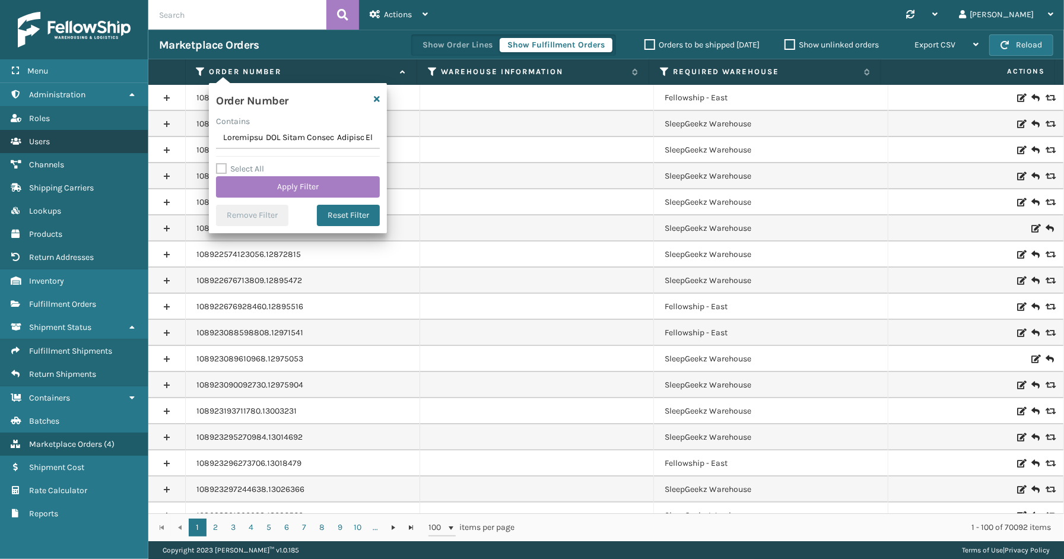
drag, startPoint x: 369, startPoint y: 137, endPoint x: 382, endPoint y: 89, distance: 49.8
click at [129, 0] on div "Menu Administration Roles Users Channels Shipping Carriers Lookups Products Ret…" at bounding box center [532, 0] width 1064 height 0
type input "Reference AIT Order Number Carrier Tracking Number Actual Pickup Date SS43328 2…"
click at [380, 95] on icon "button" at bounding box center [377, 99] width 6 height 8
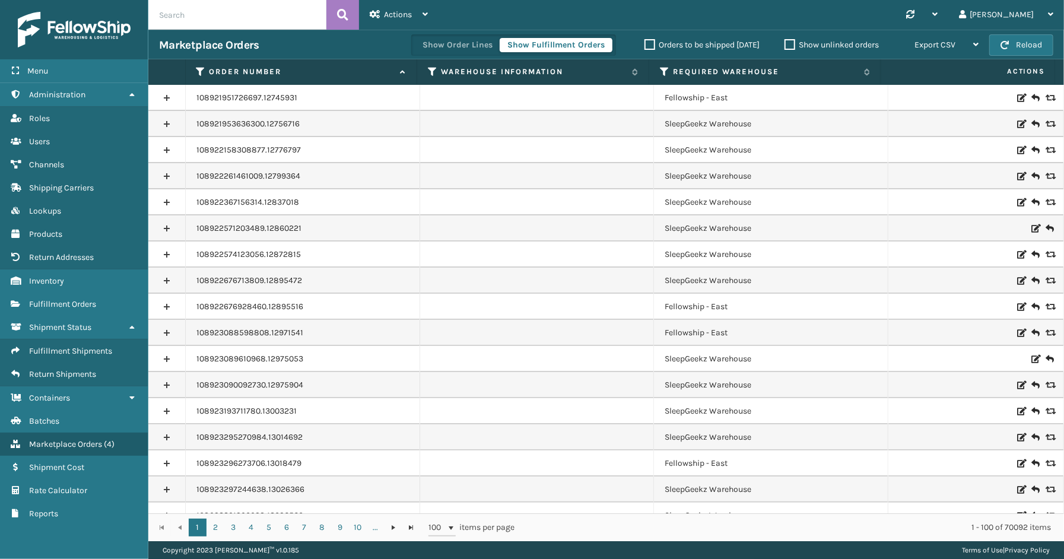
click at [198, 69] on icon at bounding box center [200, 71] width 9 height 11
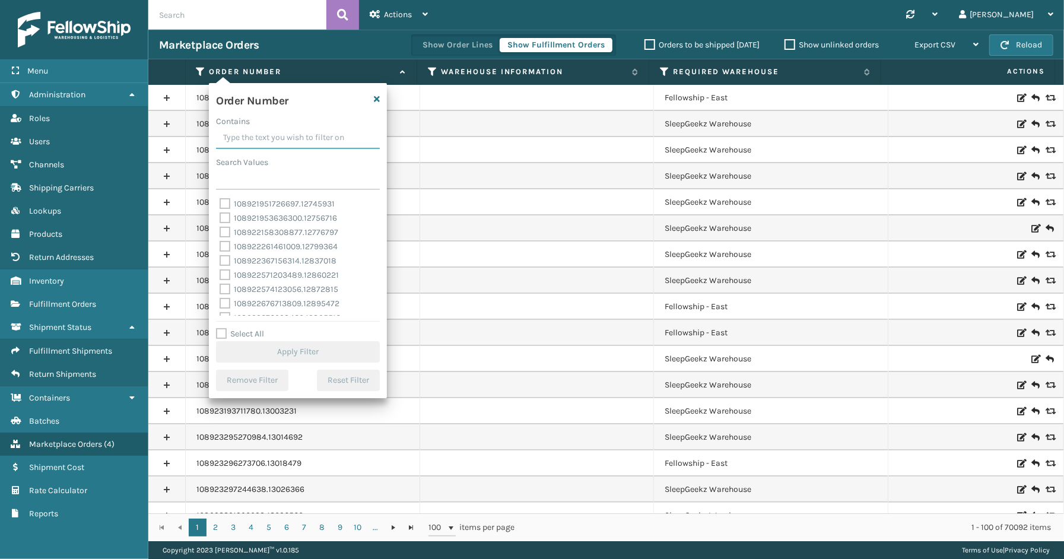
click at [249, 141] on input "Contains" at bounding box center [298, 138] width 164 height 21
paste input "SS43362"
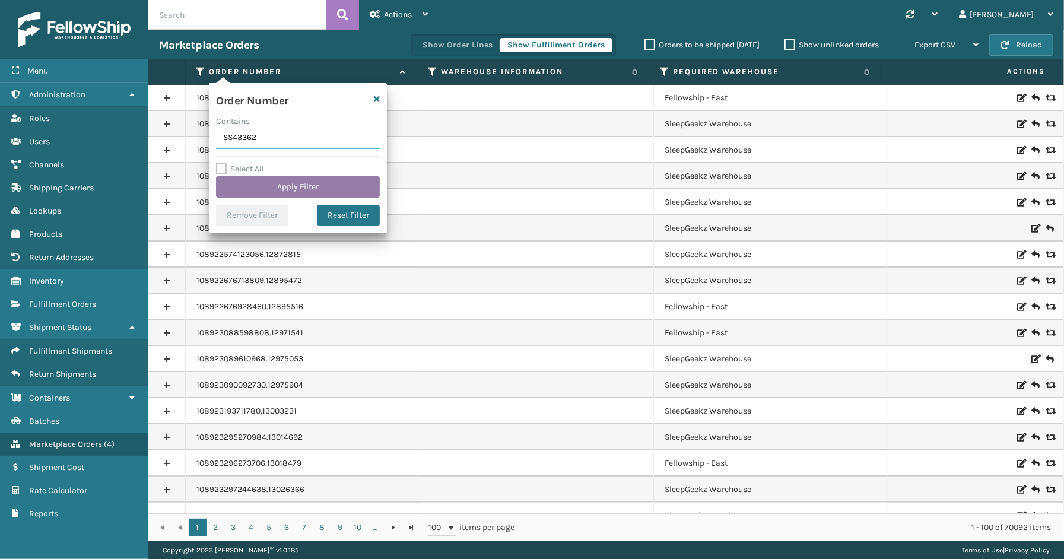
type input "SS43362"
click at [323, 190] on button "Apply Filter" at bounding box center [298, 186] width 164 height 21
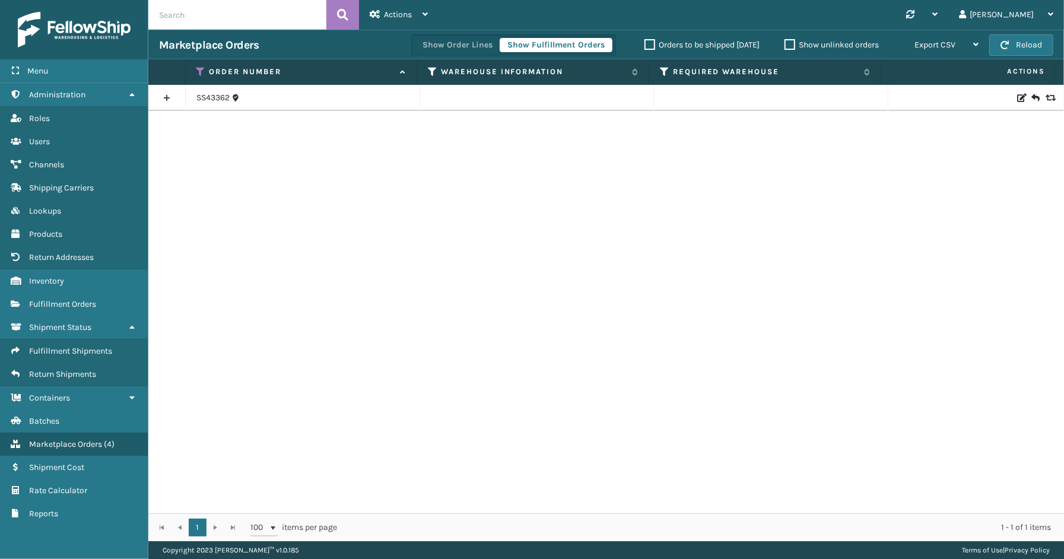
click at [172, 91] on link at bounding box center [166, 97] width 37 height 19
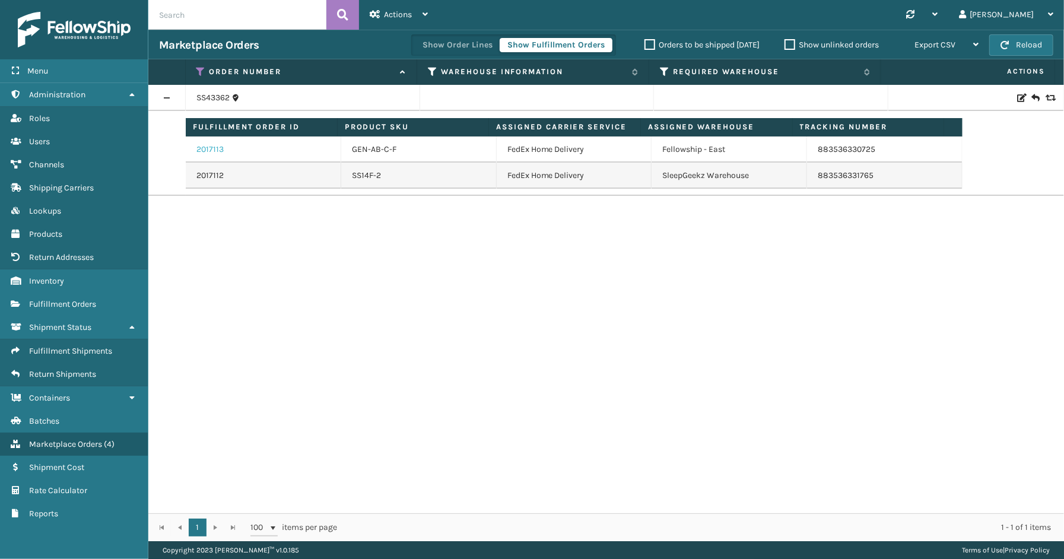
click at [208, 148] on link "2017113" at bounding box center [209, 150] width 27 height 12
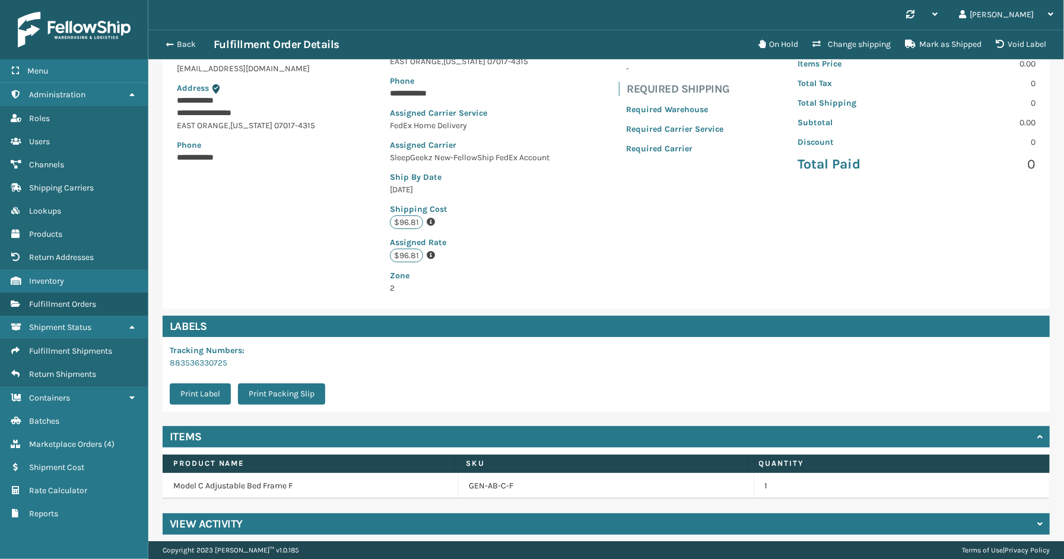
scroll to position [154, 0]
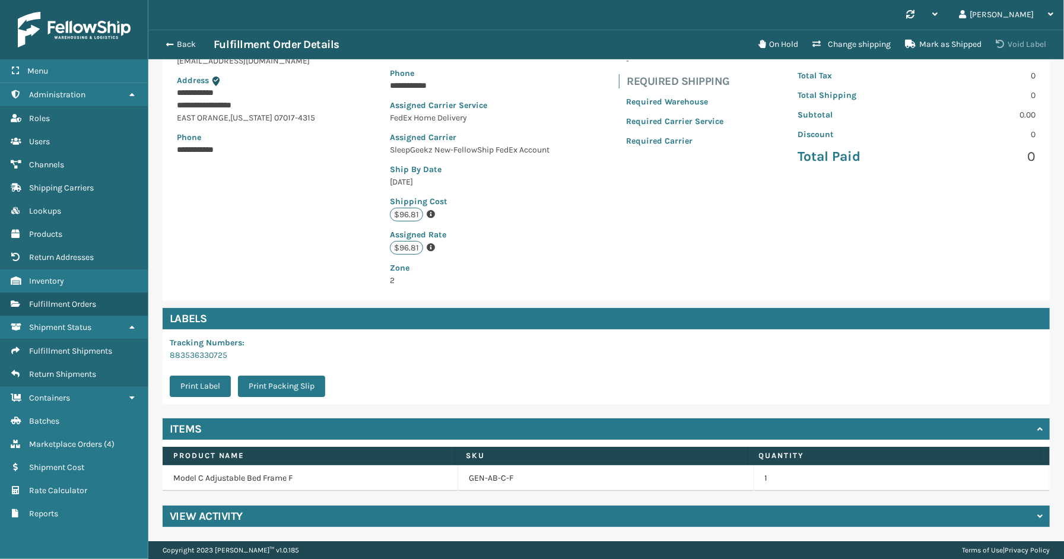
click at [1024, 44] on button "Void Label" at bounding box center [1020, 45] width 65 height 24
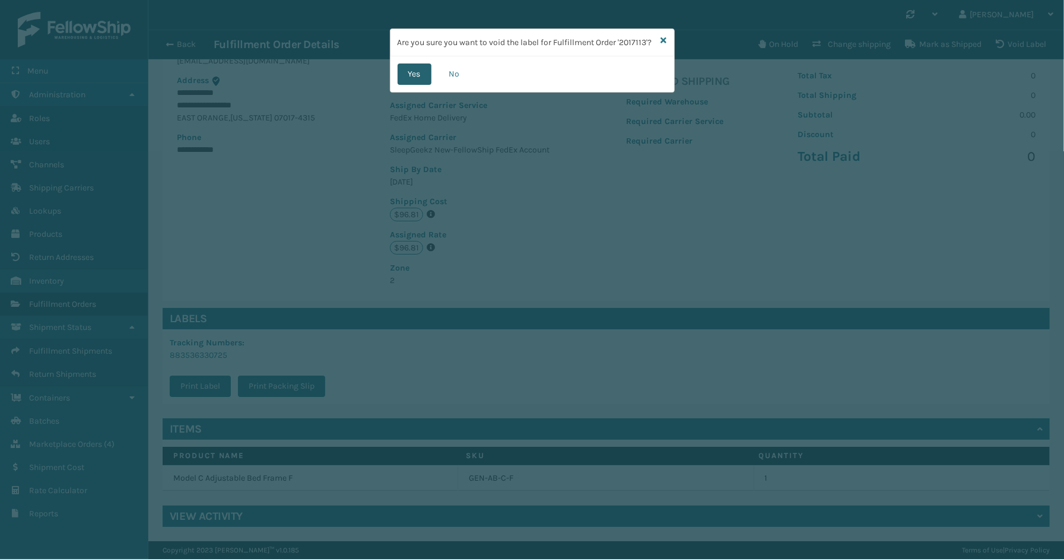
click at [414, 79] on button "Yes" at bounding box center [414, 73] width 34 height 21
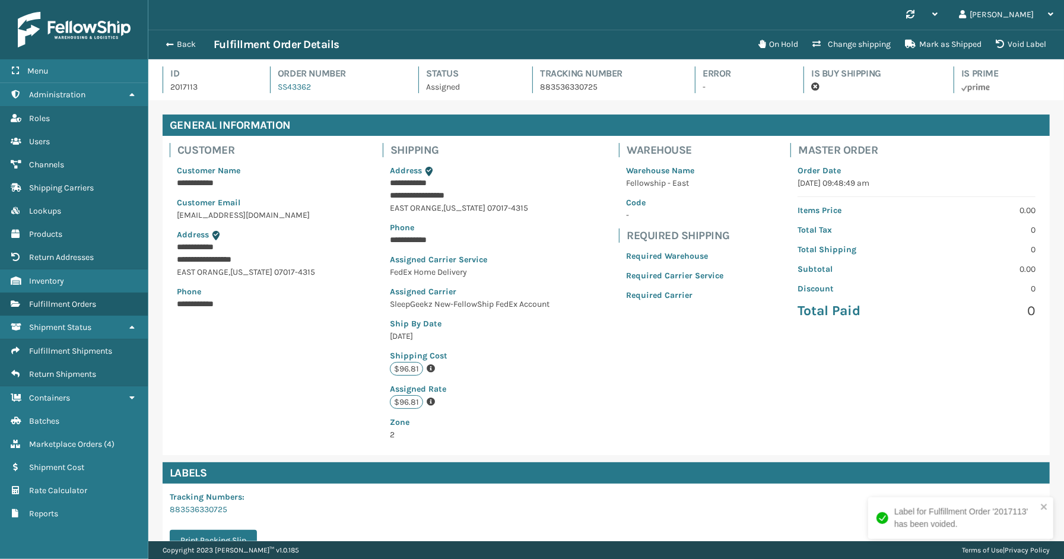
scroll to position [28, 915]
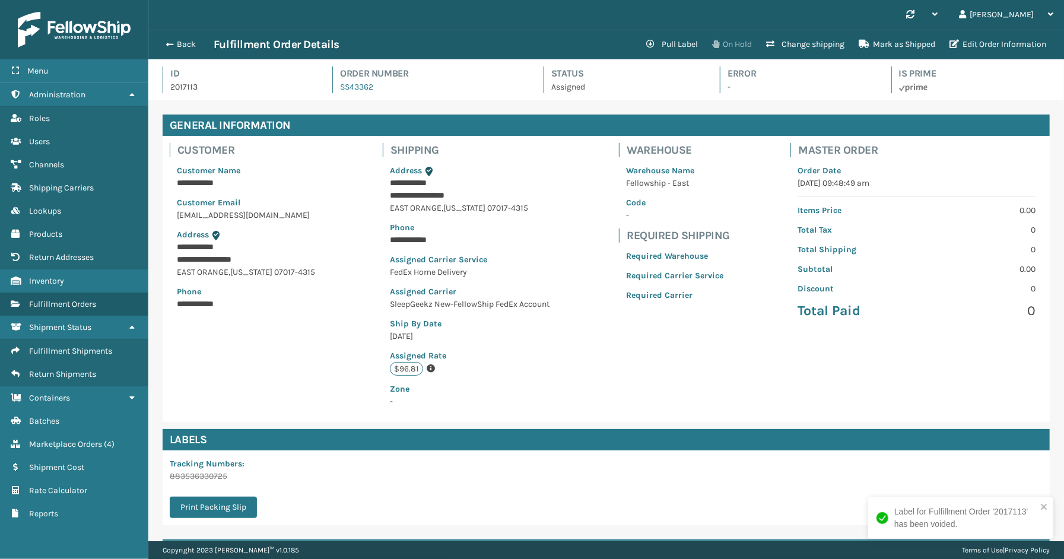
click at [731, 44] on button "On Hold" at bounding box center [732, 45] width 54 height 24
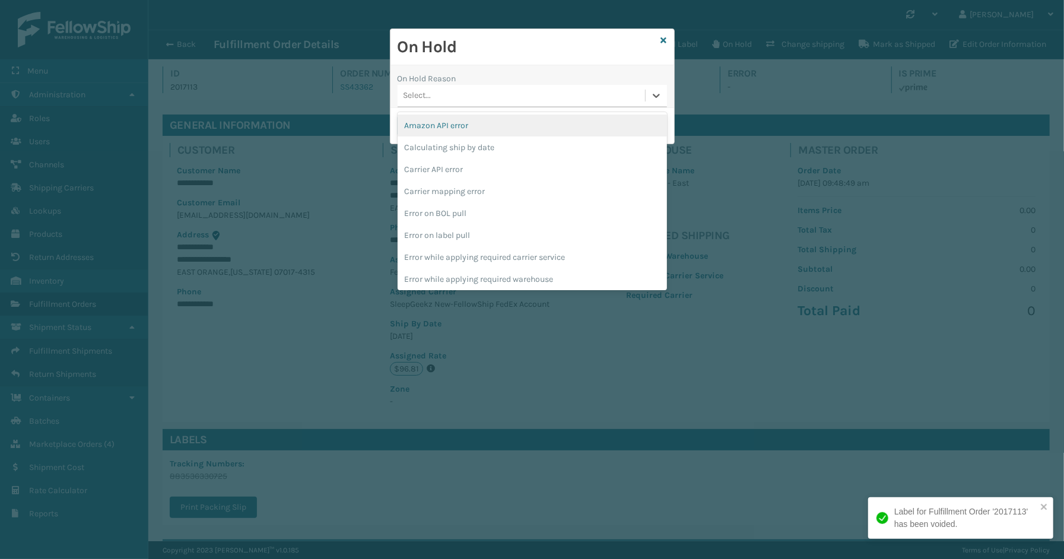
click at [495, 93] on div "Select..." at bounding box center [520, 96] width 247 height 20
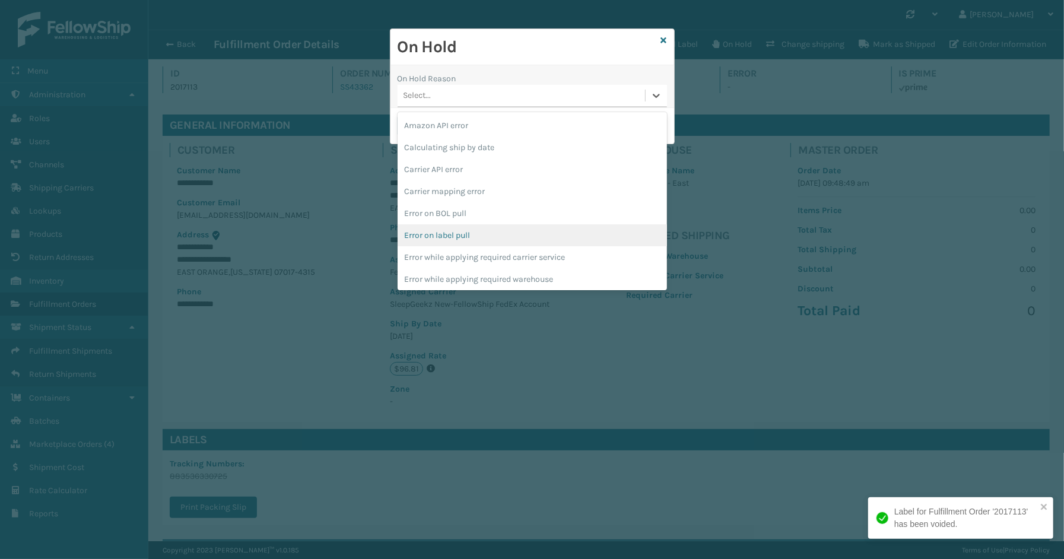
scroll to position [309, 0]
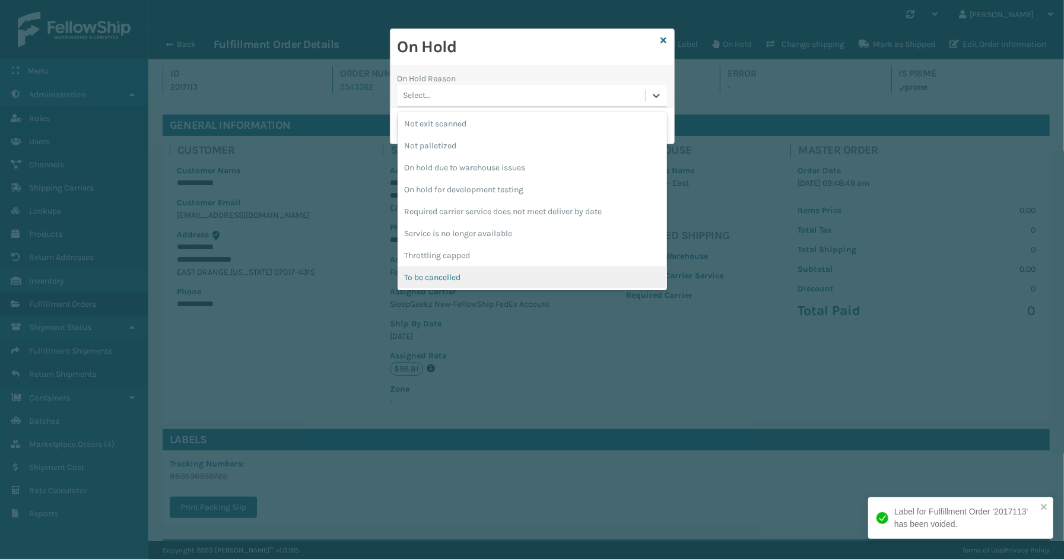
drag, startPoint x: 463, startPoint y: 275, endPoint x: 463, endPoint y: 266, distance: 8.9
click at [463, 274] on div "To be cancelled" at bounding box center [531, 277] width 269 height 22
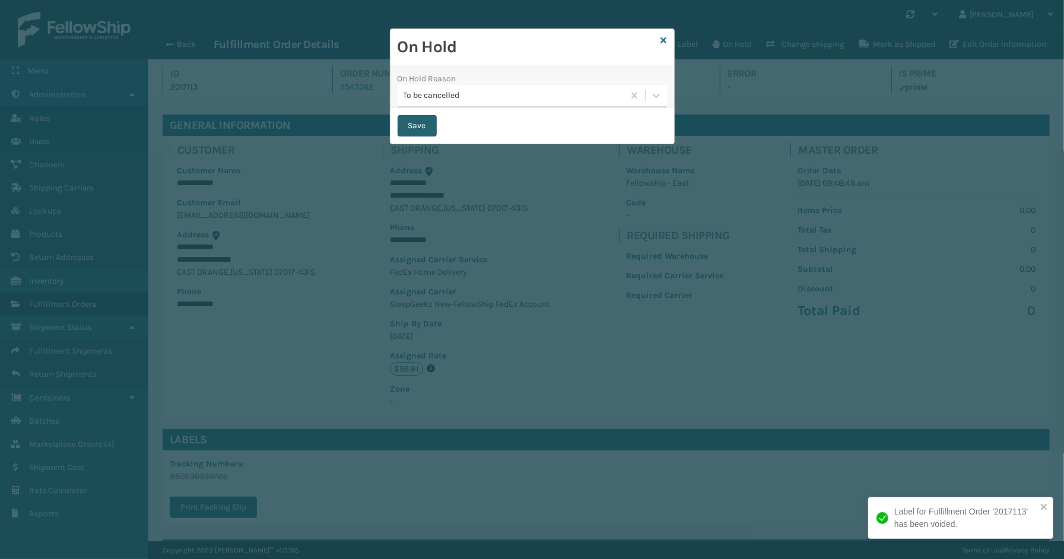
click at [414, 116] on button "Save" at bounding box center [416, 125] width 39 height 21
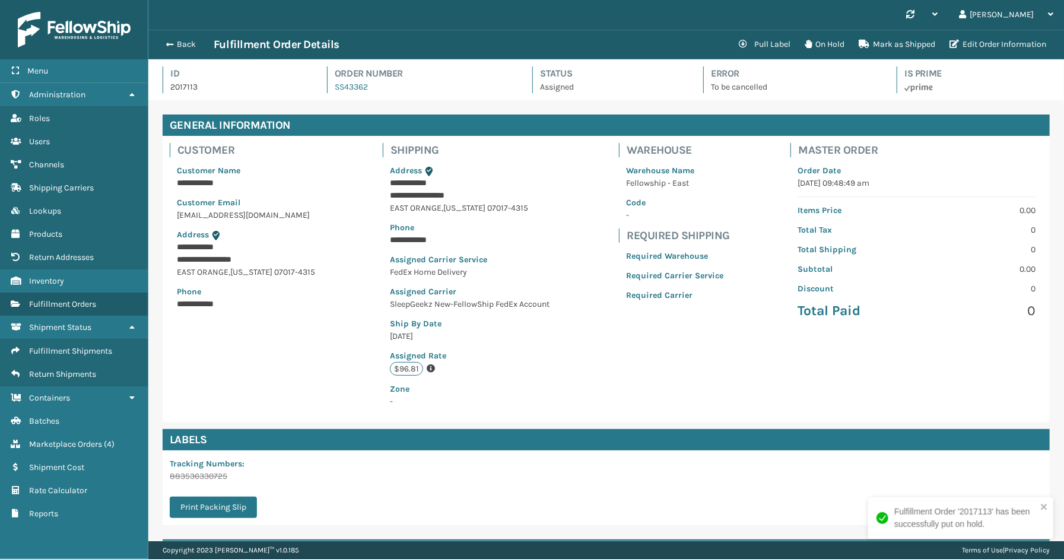
scroll to position [28, 915]
click at [177, 44] on button "Back" at bounding box center [186, 44] width 55 height 11
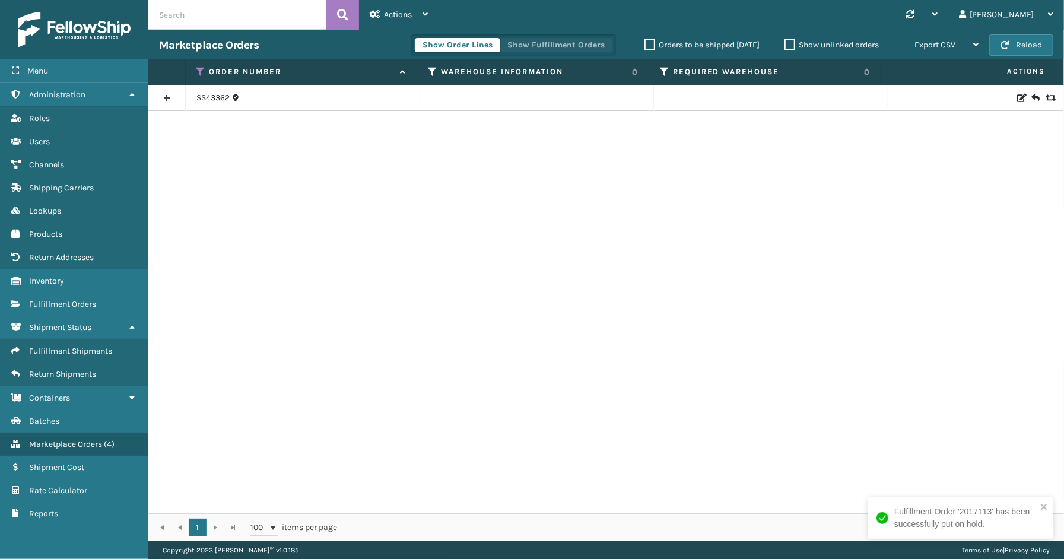
click at [543, 42] on button "Show Fulfillment Orders" at bounding box center [556, 45] width 113 height 14
click at [164, 98] on link at bounding box center [166, 97] width 37 height 19
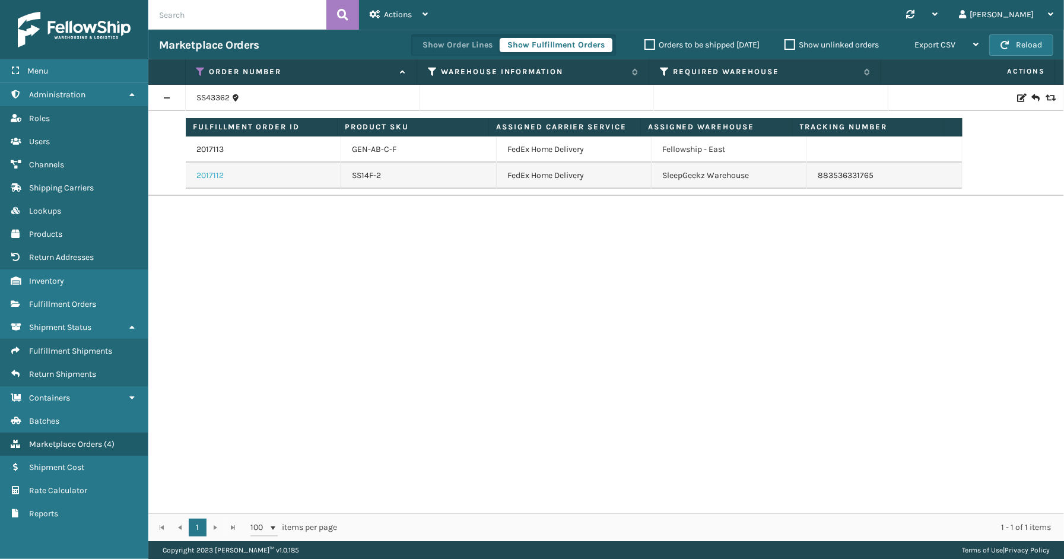
click at [218, 181] on link "2017112" at bounding box center [209, 176] width 27 height 12
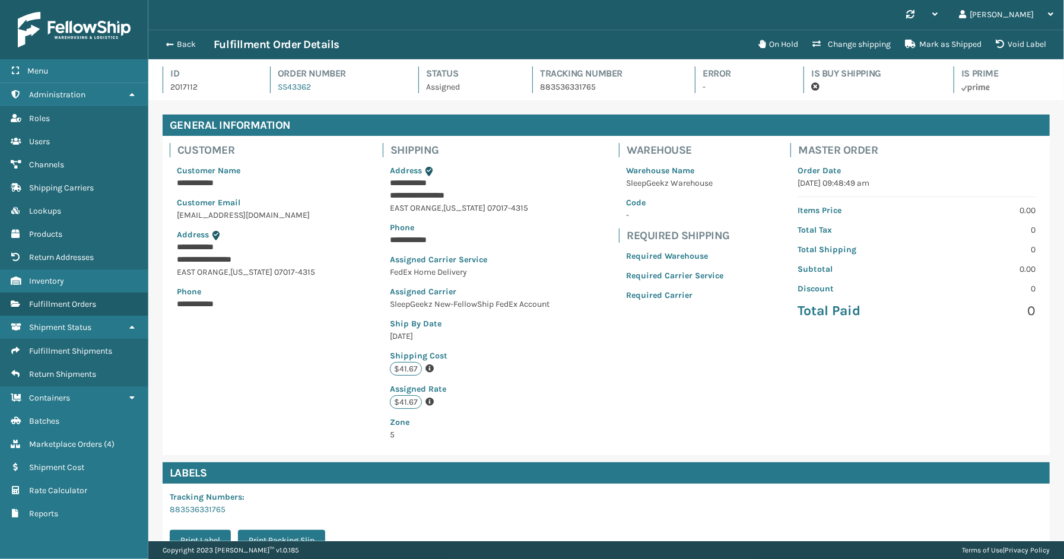
scroll to position [28, 915]
click at [1045, 44] on button "Void Label" at bounding box center [1020, 45] width 65 height 24
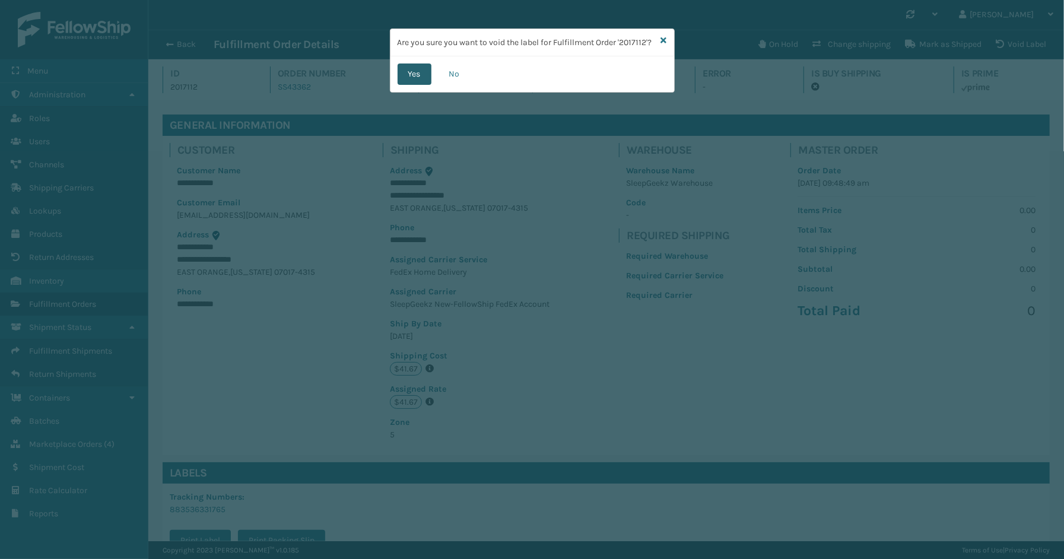
click at [422, 68] on button "Yes" at bounding box center [414, 73] width 34 height 21
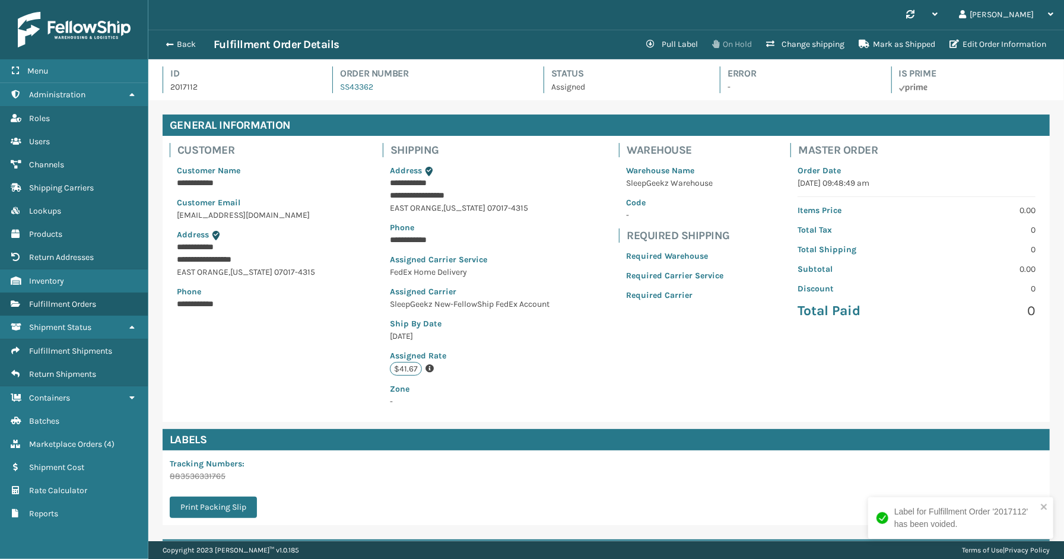
click at [737, 39] on button "On Hold" at bounding box center [732, 45] width 54 height 24
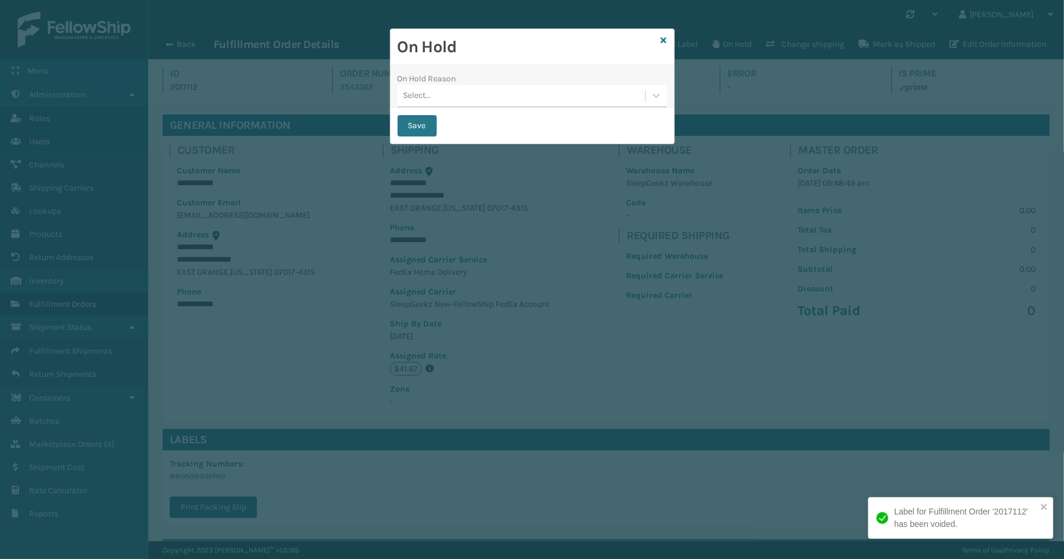
click at [448, 99] on div "Select..." at bounding box center [520, 96] width 247 height 20
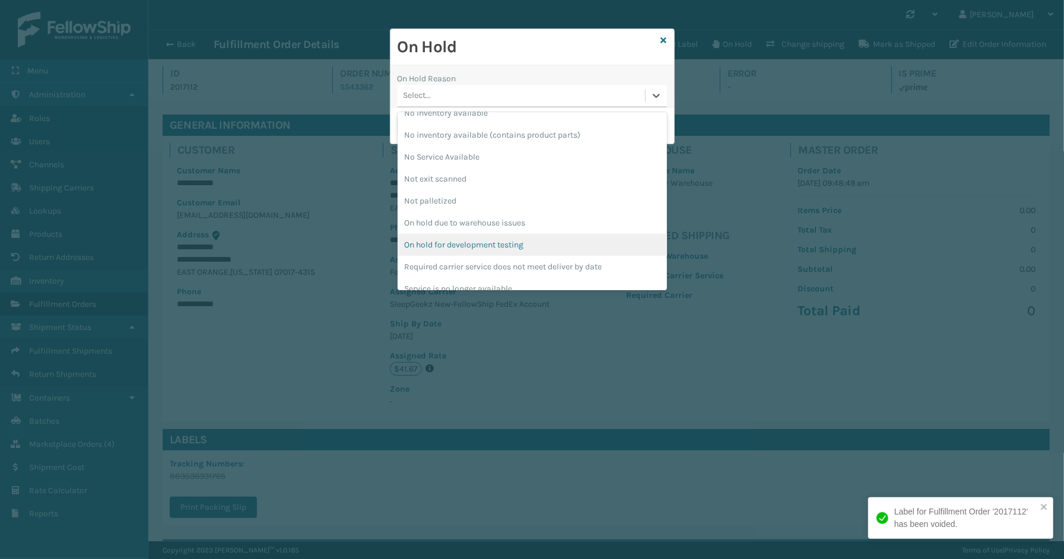
scroll to position [309, 0]
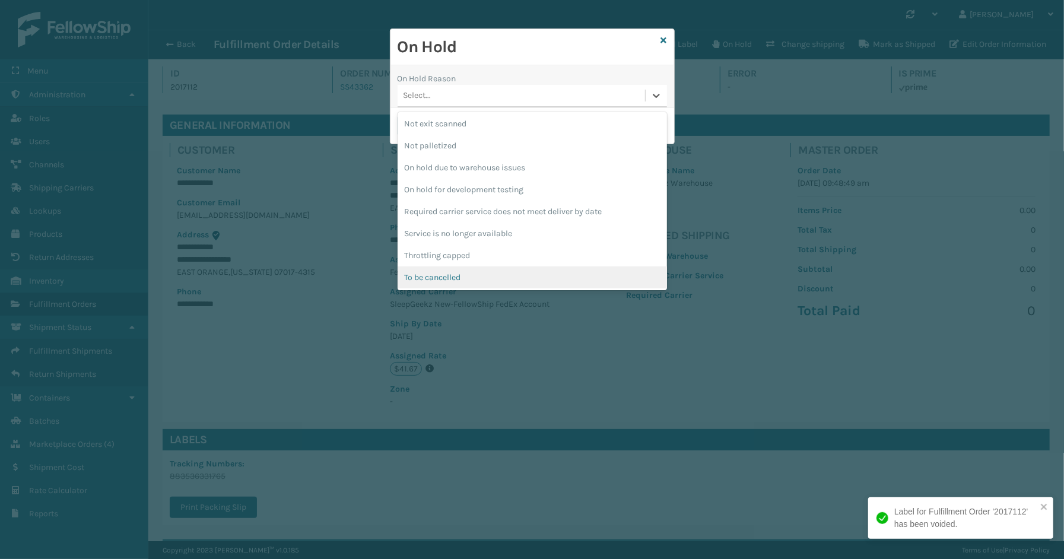
drag, startPoint x: 446, startPoint y: 271, endPoint x: 440, endPoint y: 227, distance: 44.9
click at [447, 271] on div "To be cancelled" at bounding box center [531, 277] width 269 height 22
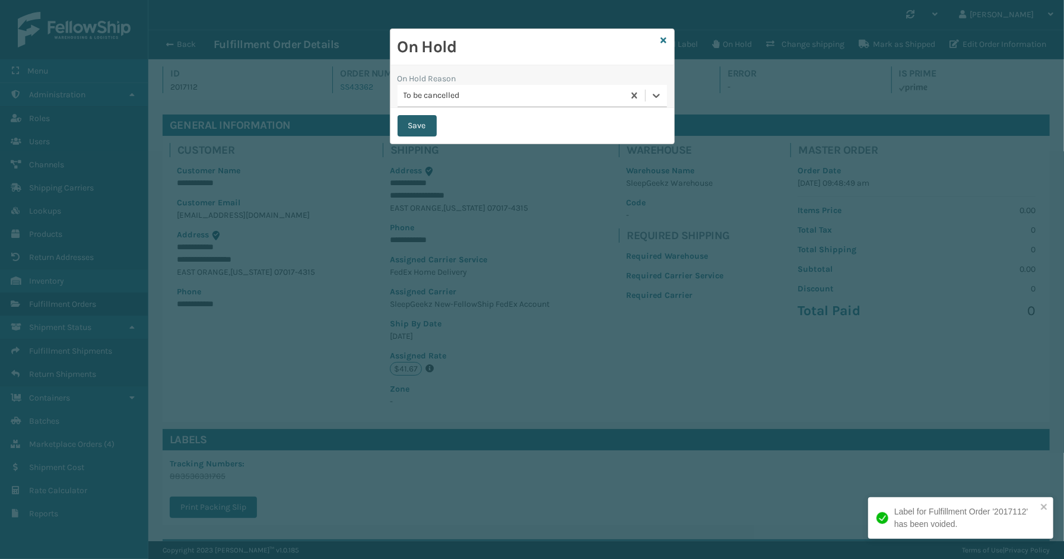
click at [421, 122] on button "Save" at bounding box center [416, 125] width 39 height 21
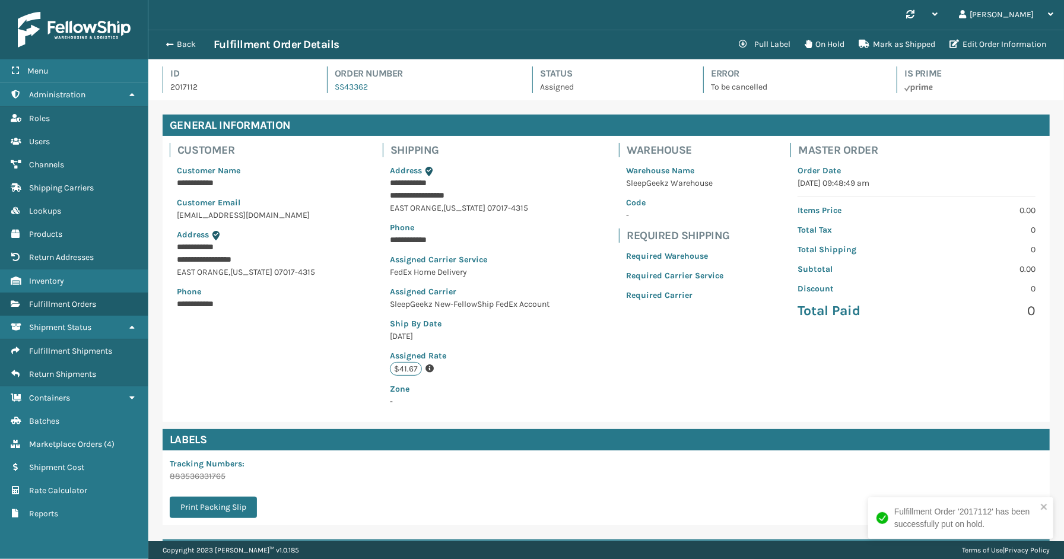
scroll to position [28, 915]
click at [190, 43] on button "Back" at bounding box center [186, 44] width 55 height 11
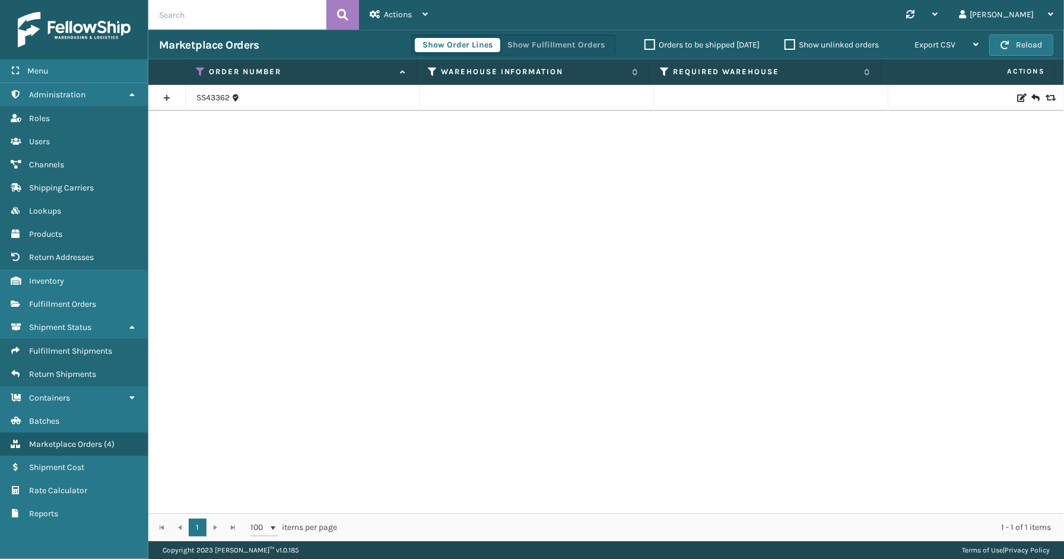
click at [166, 98] on link at bounding box center [166, 97] width 37 height 19
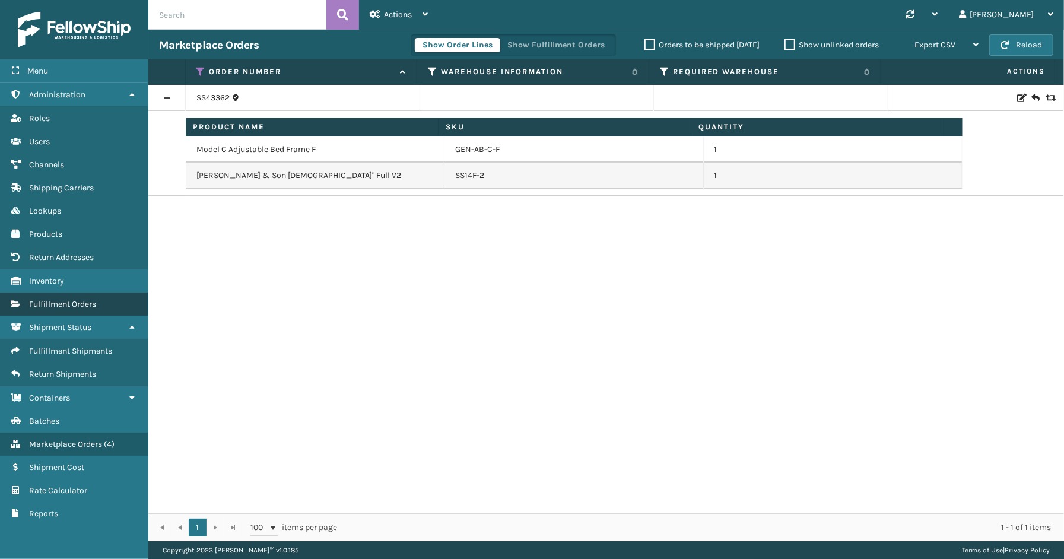
click at [75, 299] on span "Fulfillment Orders" at bounding box center [62, 304] width 67 height 10
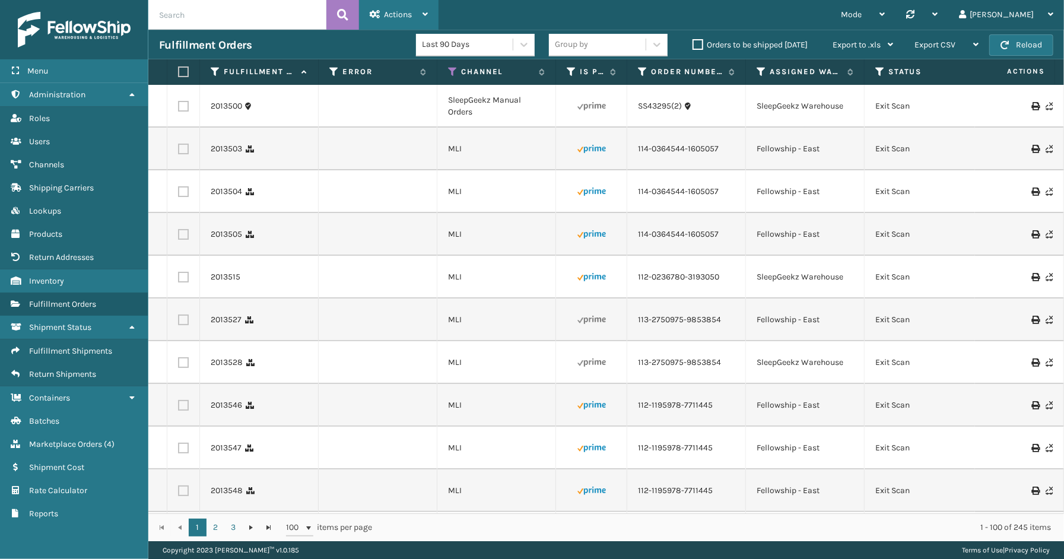
click at [407, 15] on span "Actions" at bounding box center [398, 14] width 28 height 10
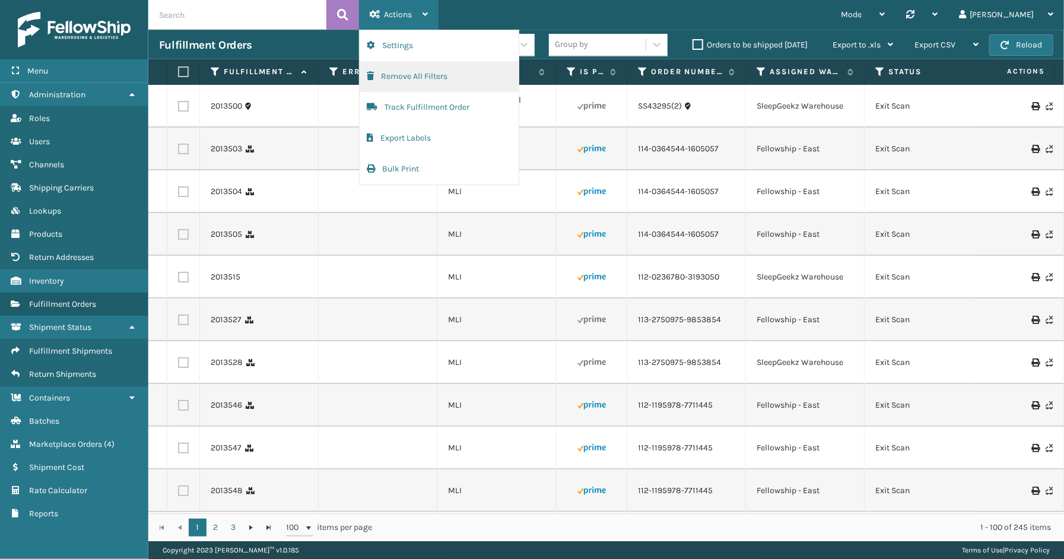
click at [414, 79] on button "Remove All Filters" at bounding box center [439, 76] width 159 height 31
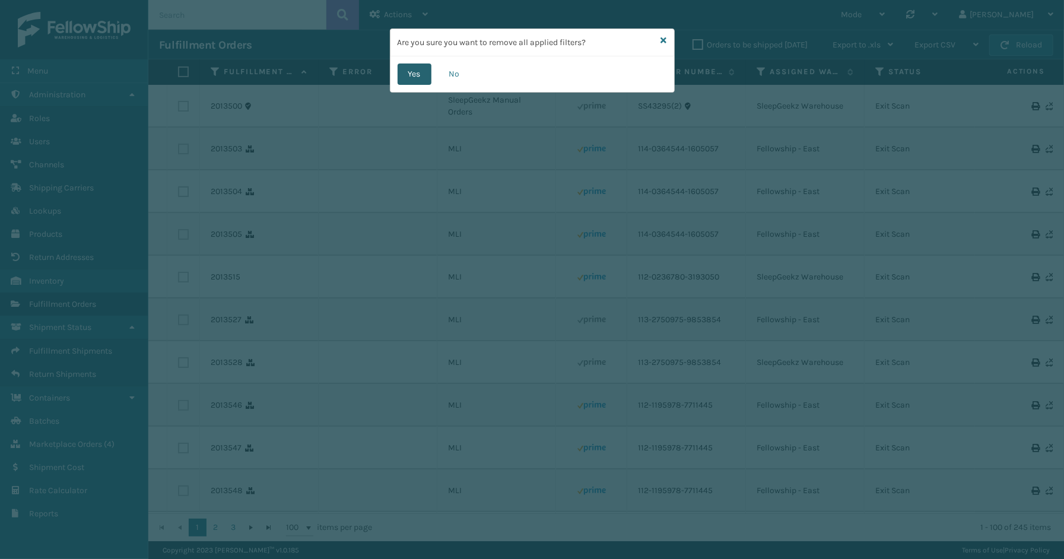
click at [428, 78] on button "Yes" at bounding box center [414, 73] width 34 height 21
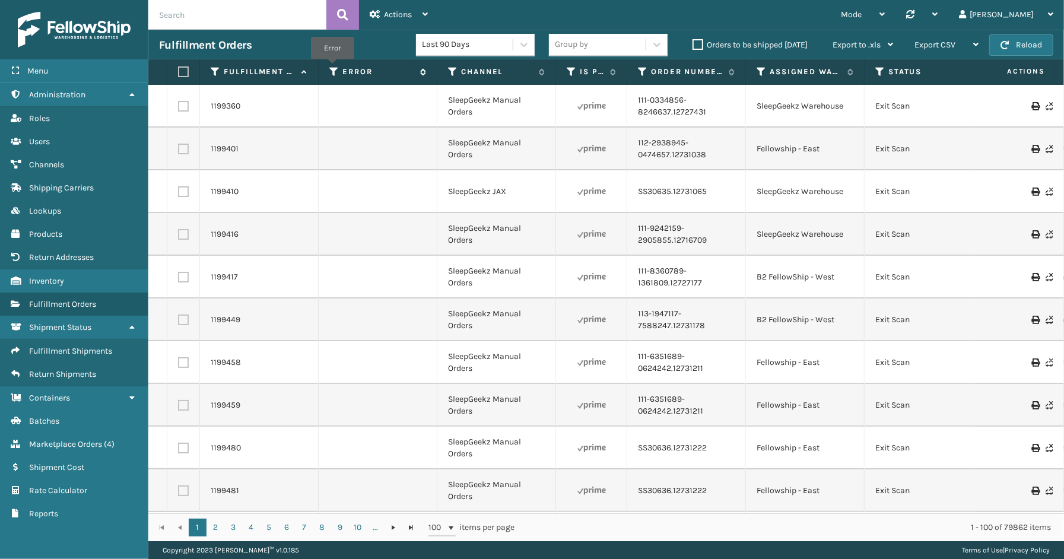
click at [332, 68] on icon at bounding box center [333, 71] width 9 height 11
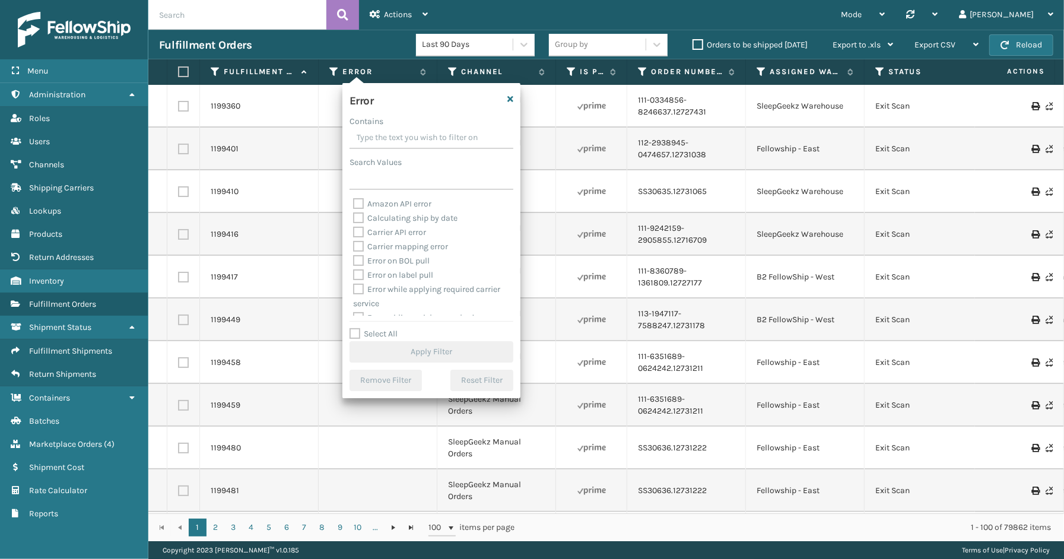
click at [377, 333] on label "Select All" at bounding box center [373, 334] width 48 height 10
click at [377, 328] on input "Select All" at bounding box center [438, 327] width 178 height 1
checkbox input "true"
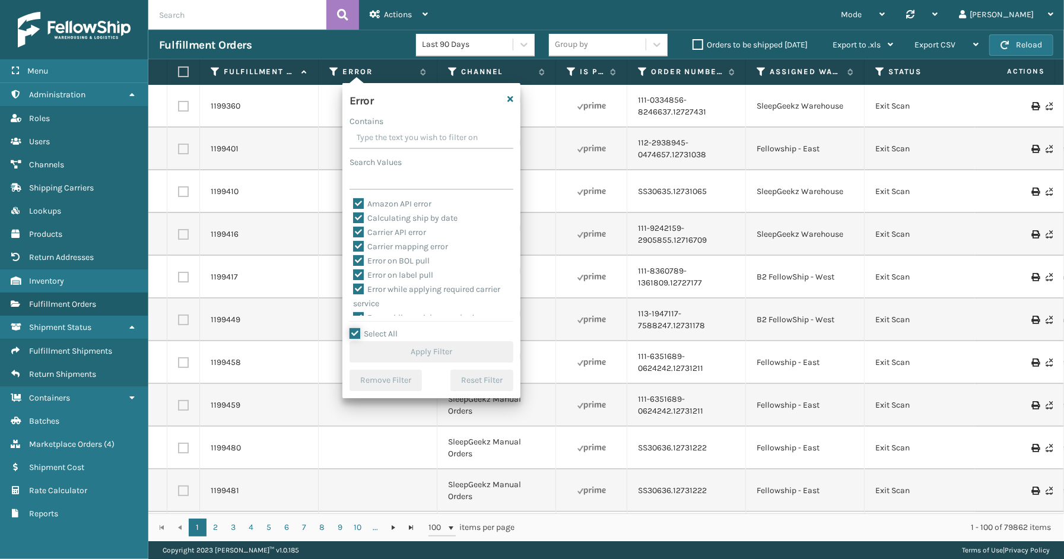
checkbox input "true"
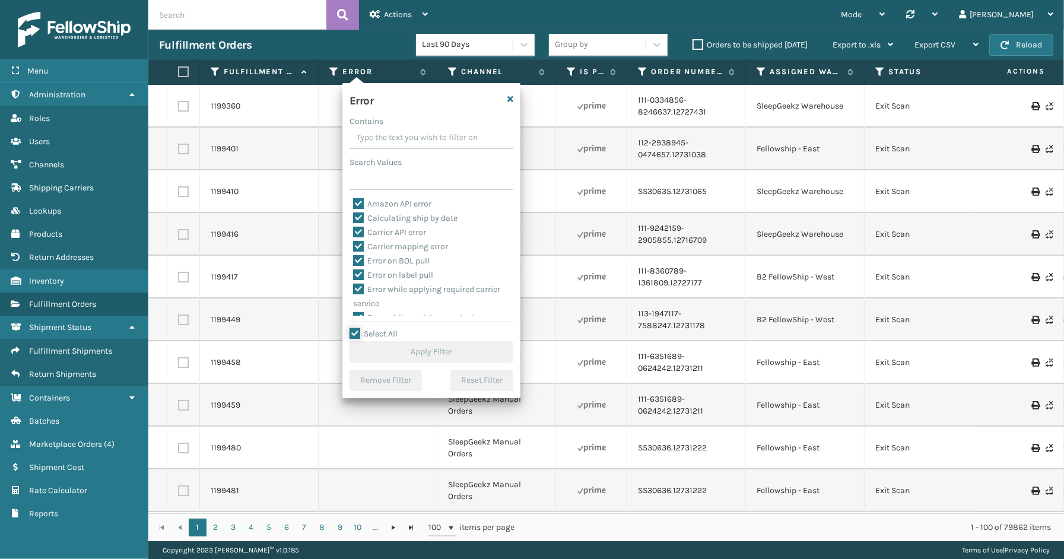
checkbox input "true"
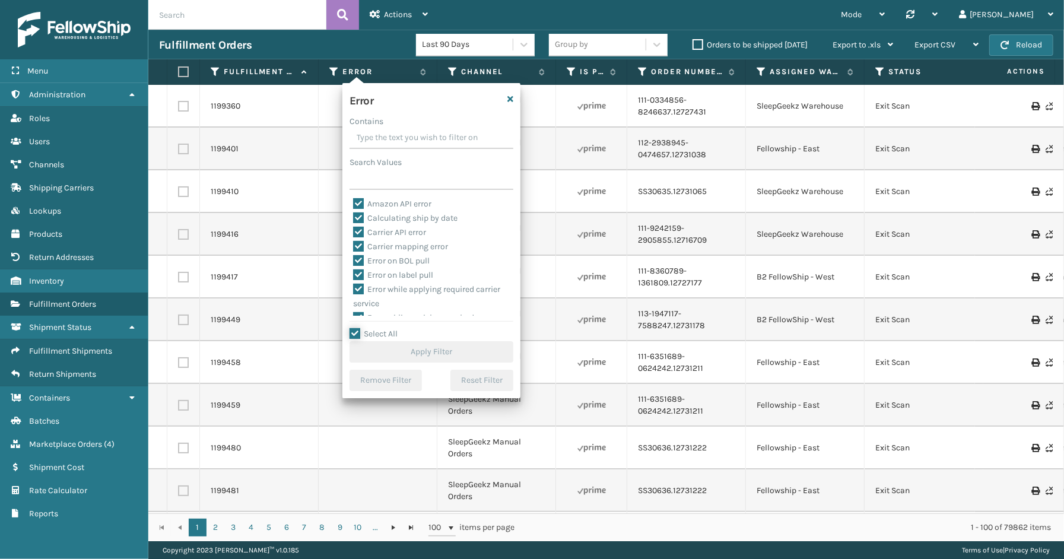
checkbox input "true"
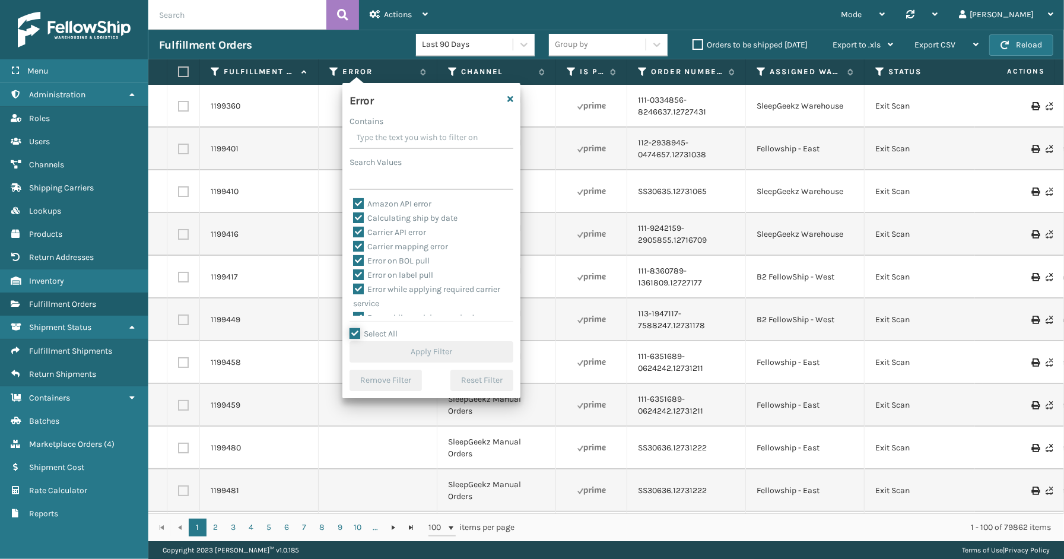
checkbox input "true"
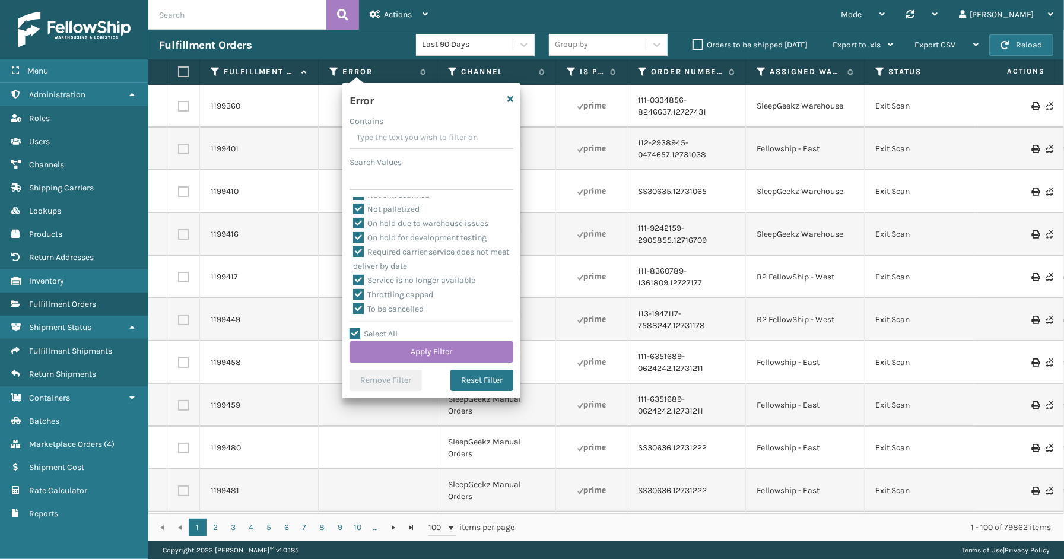
click at [412, 310] on label "To be cancelled" at bounding box center [388, 309] width 71 height 10
click at [354, 310] on input "To be cancelled" at bounding box center [353, 306] width 1 height 8
checkbox input "false"
click at [424, 361] on button "Apply Filter" at bounding box center [431, 351] width 164 height 21
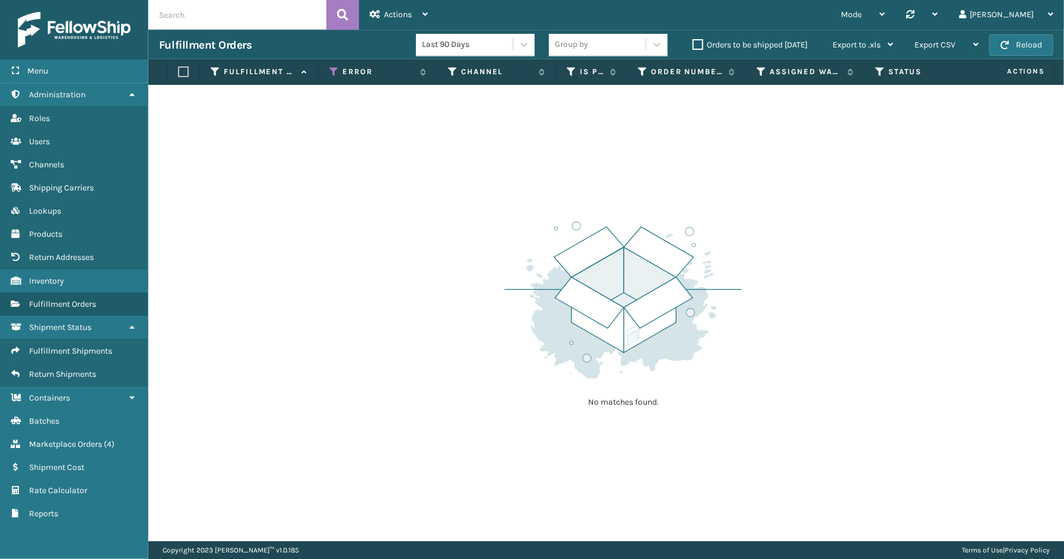
click at [182, 209] on div "No matches found." at bounding box center [605, 313] width 915 height 456
click at [68, 439] on link "Marketplace Orders ( 4 )" at bounding box center [74, 443] width 148 height 23
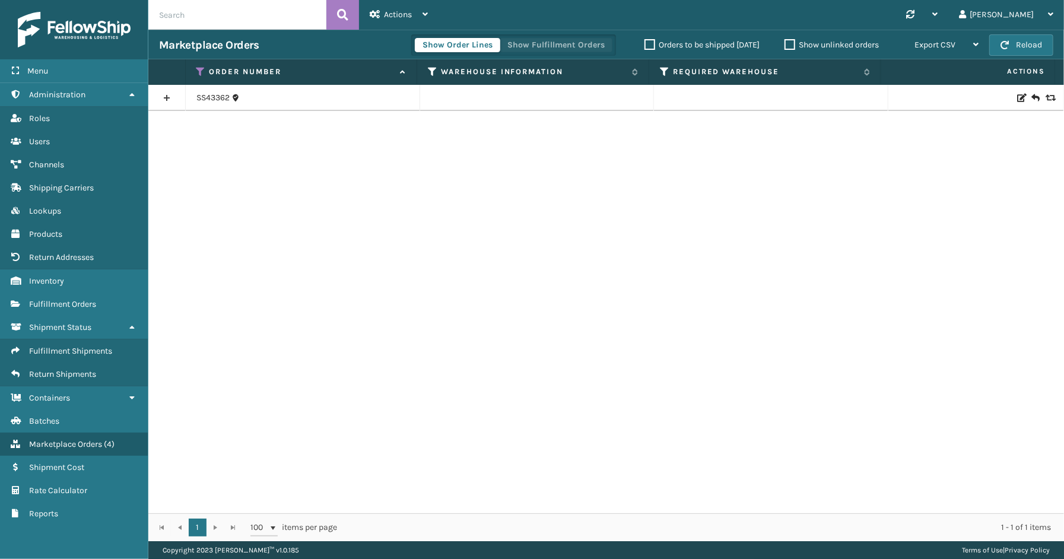
click at [540, 45] on button "Show Fulfillment Orders" at bounding box center [556, 45] width 113 height 14
click at [169, 95] on link at bounding box center [166, 97] width 37 height 19
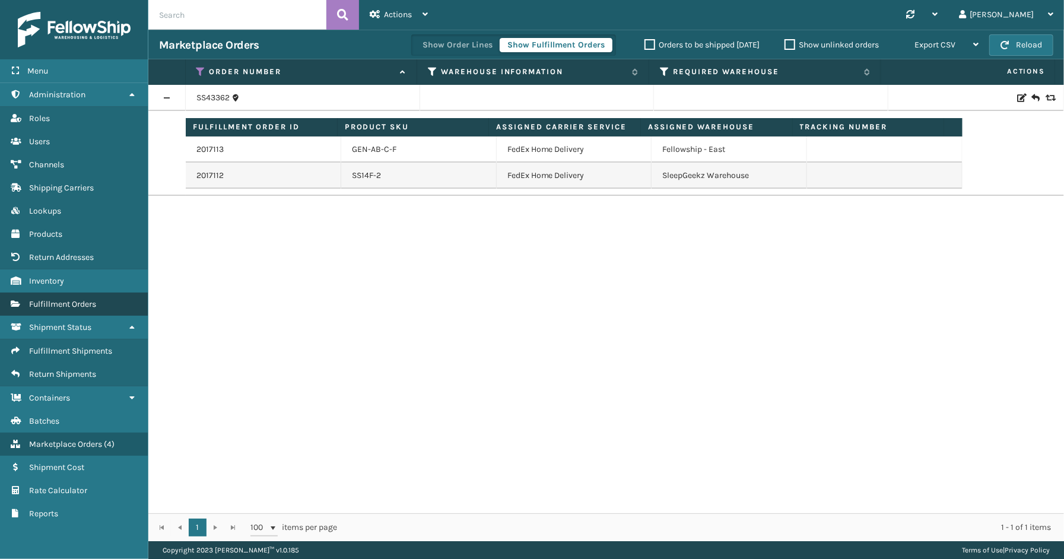
click at [81, 303] on link "Fulfillment Orders" at bounding box center [74, 303] width 148 height 23
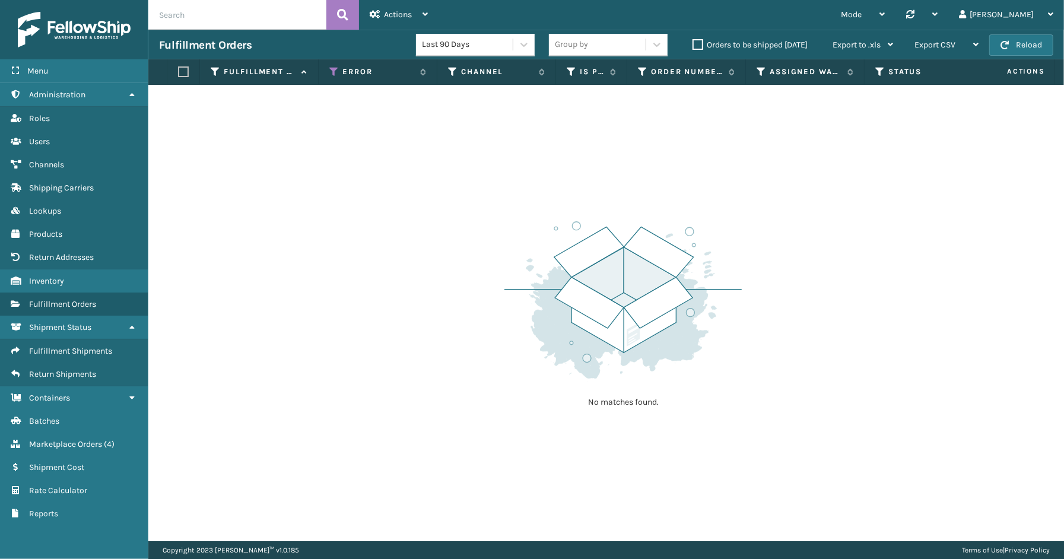
click at [63, 535] on div "Menu Administration Roles Users Channels Shipping Carriers Lookups Products Ret…" at bounding box center [74, 279] width 148 height 559
